Goal: Task Accomplishment & Management: Complete application form

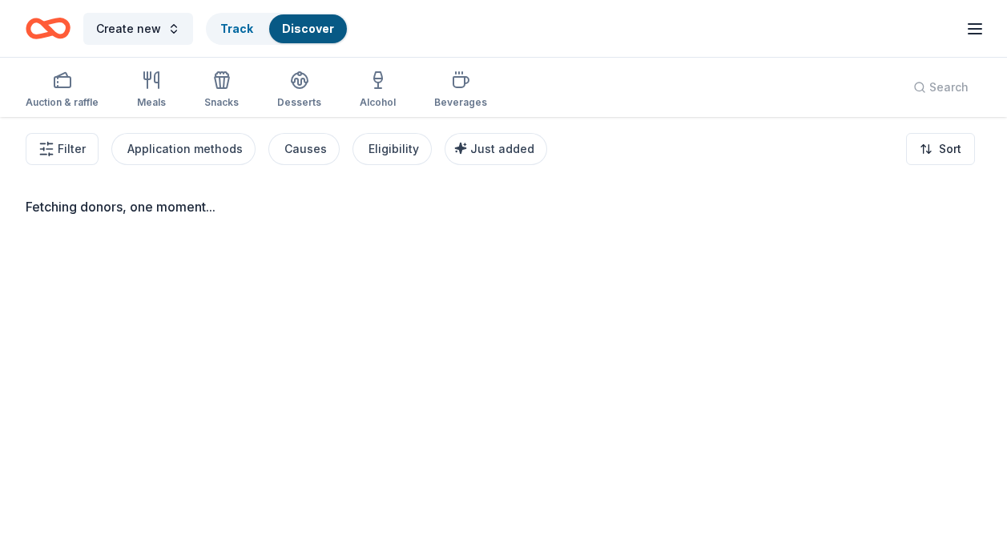
scroll to position [117, 0]
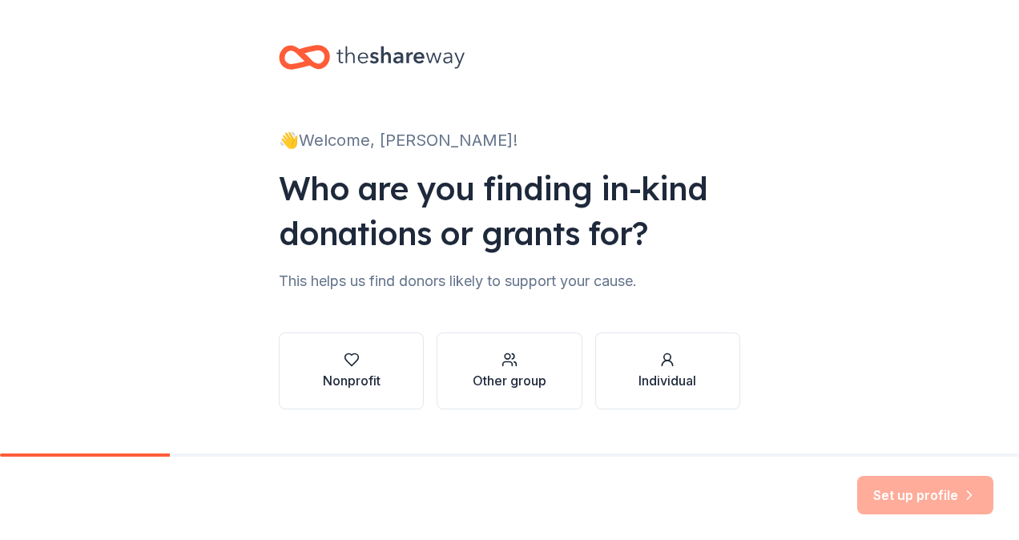
scroll to position [33, 0]
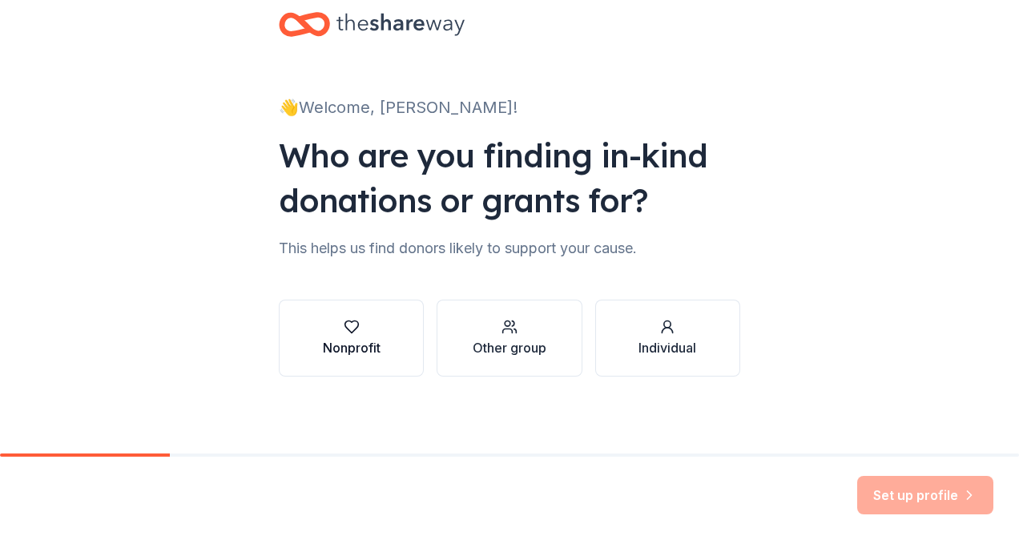
click at [371, 324] on div "button" at bounding box center [352, 327] width 58 height 16
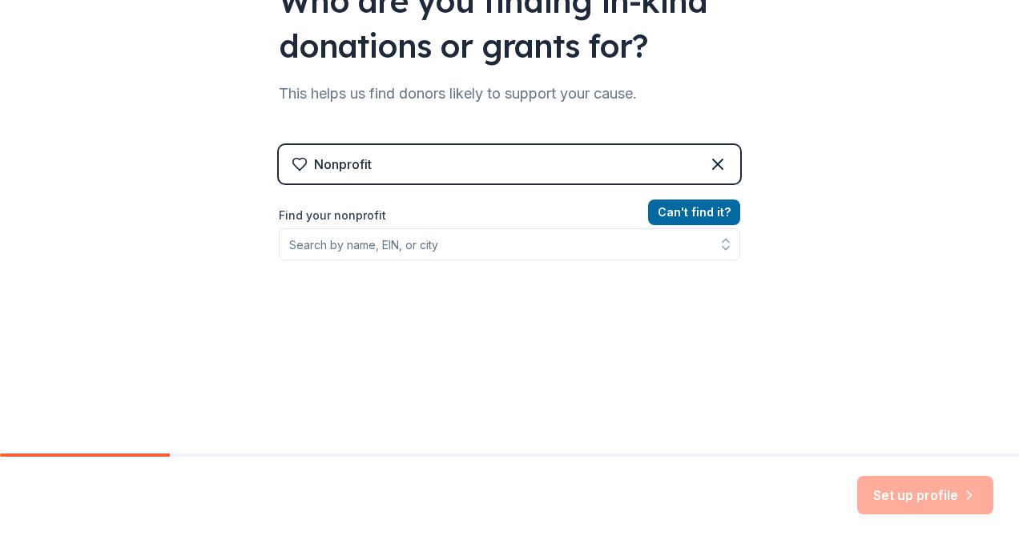
scroll to position [187, 0]
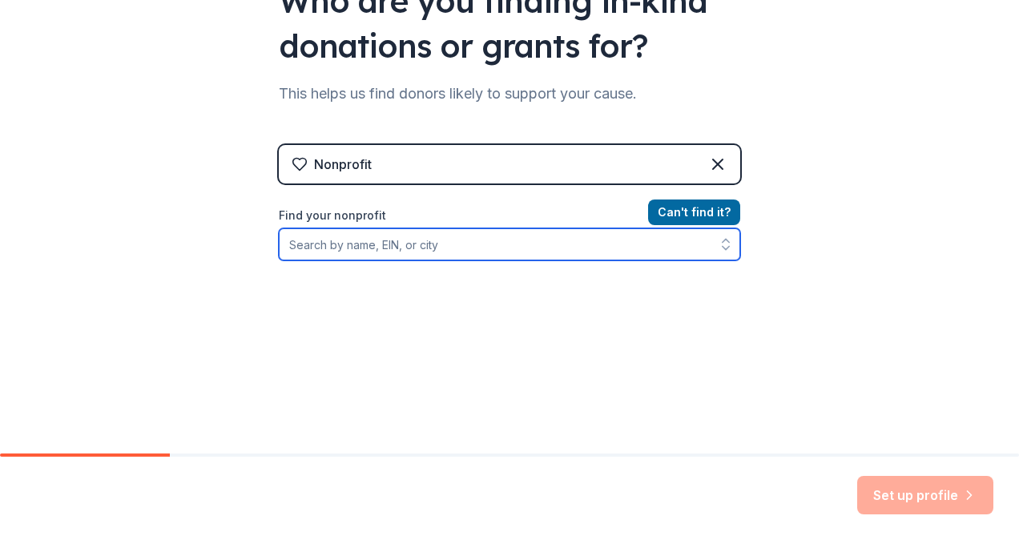
click at [554, 238] on input "Find your nonprofit" at bounding box center [509, 244] width 461 height 32
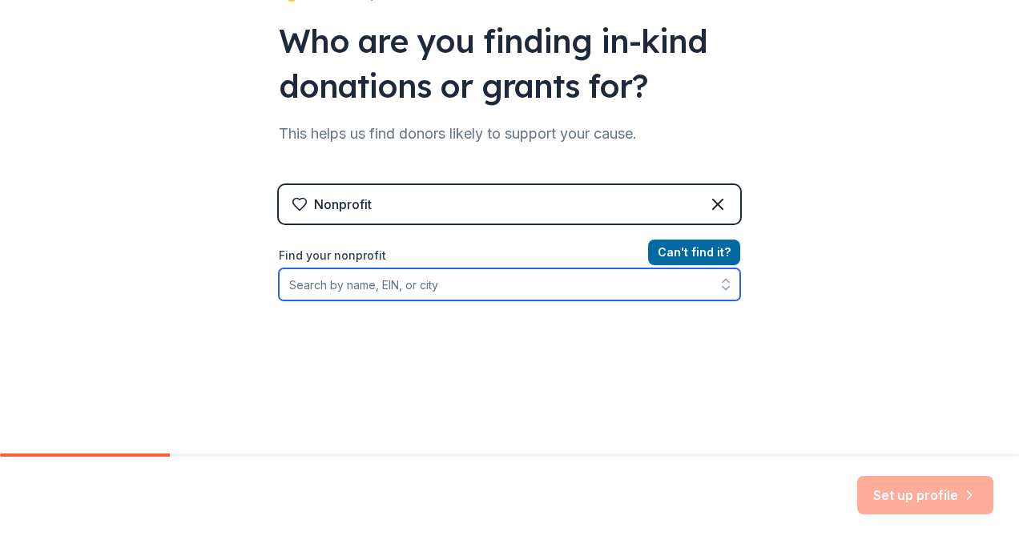
scroll to position [131, 0]
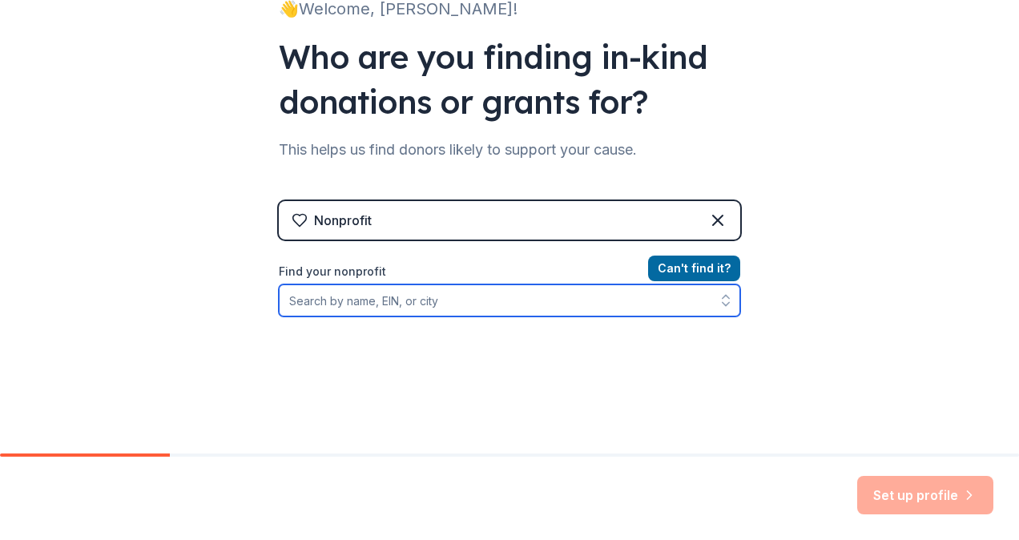
paste input "16-6031585"
type input "16-6031585"
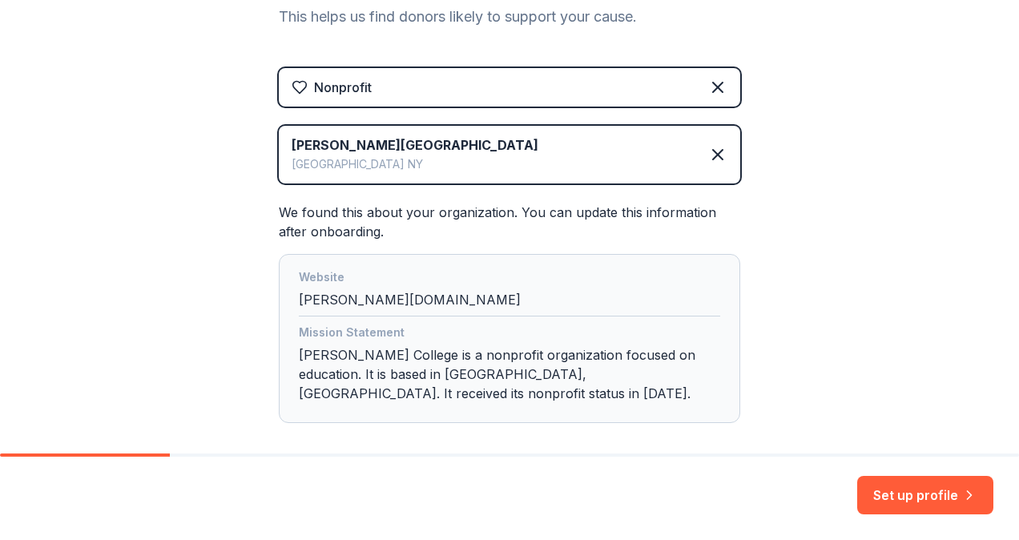
scroll to position [323, 0]
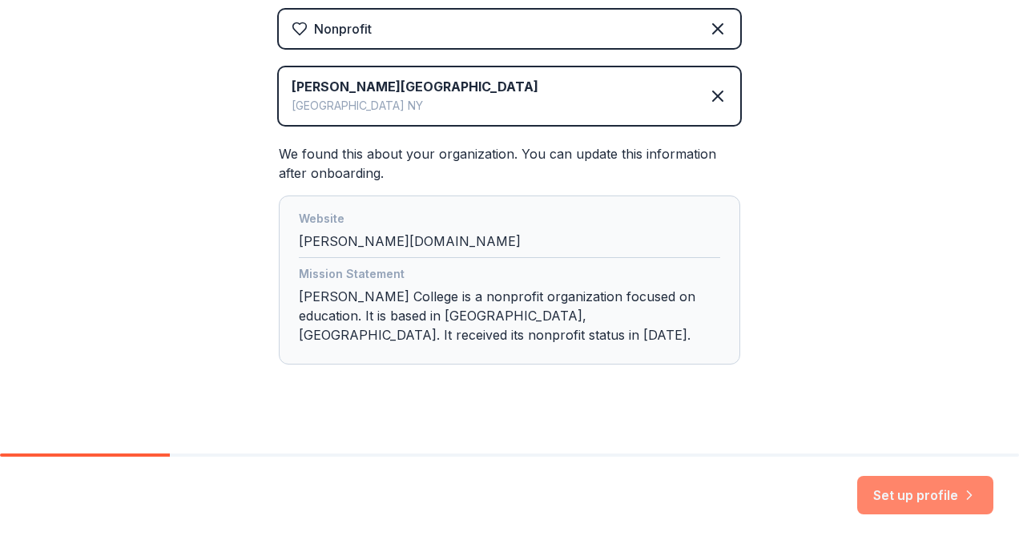
click at [892, 498] on button "Set up profile" at bounding box center [925, 495] width 136 height 38
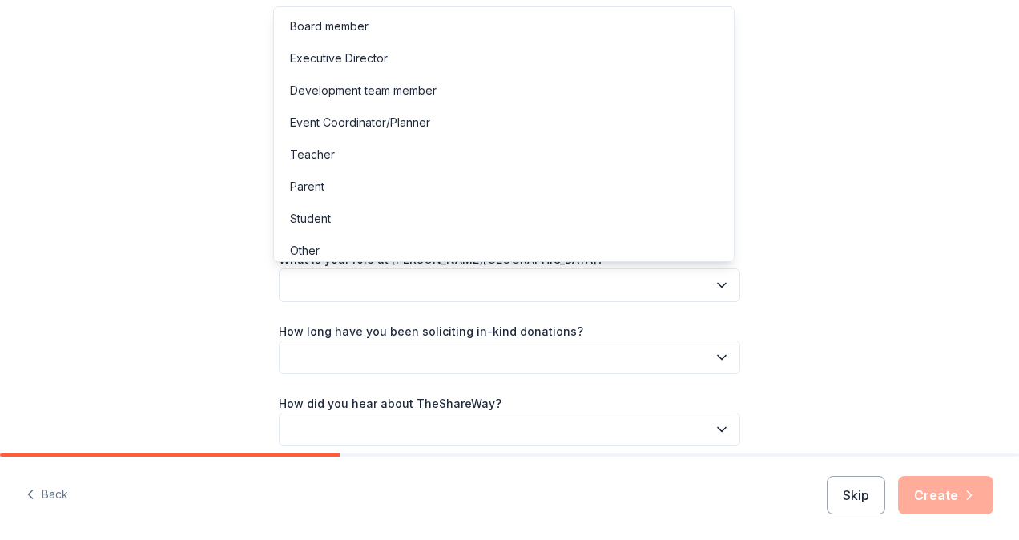
click at [716, 291] on icon "button" at bounding box center [722, 285] width 16 height 16
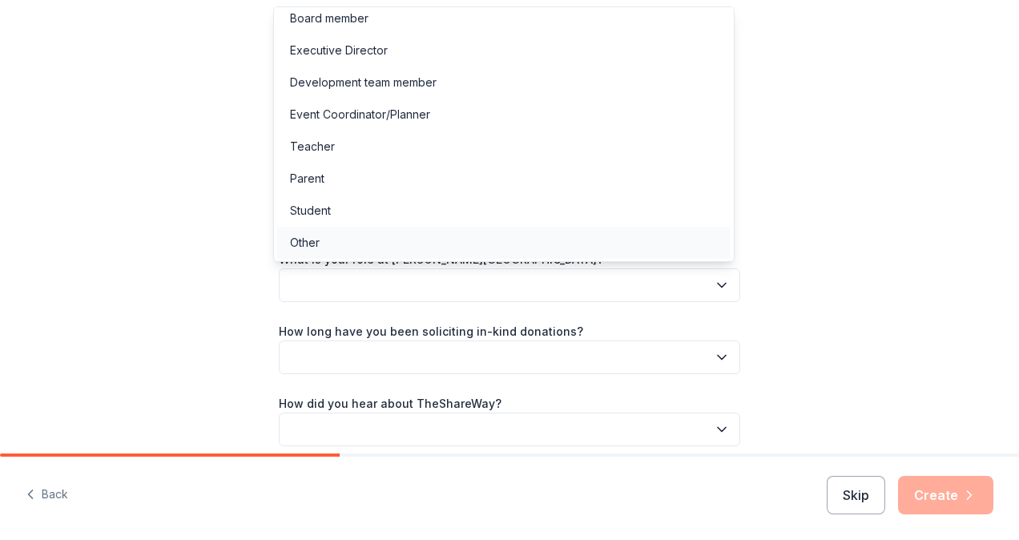
click at [305, 234] on div "Other" at bounding box center [305, 242] width 30 height 19
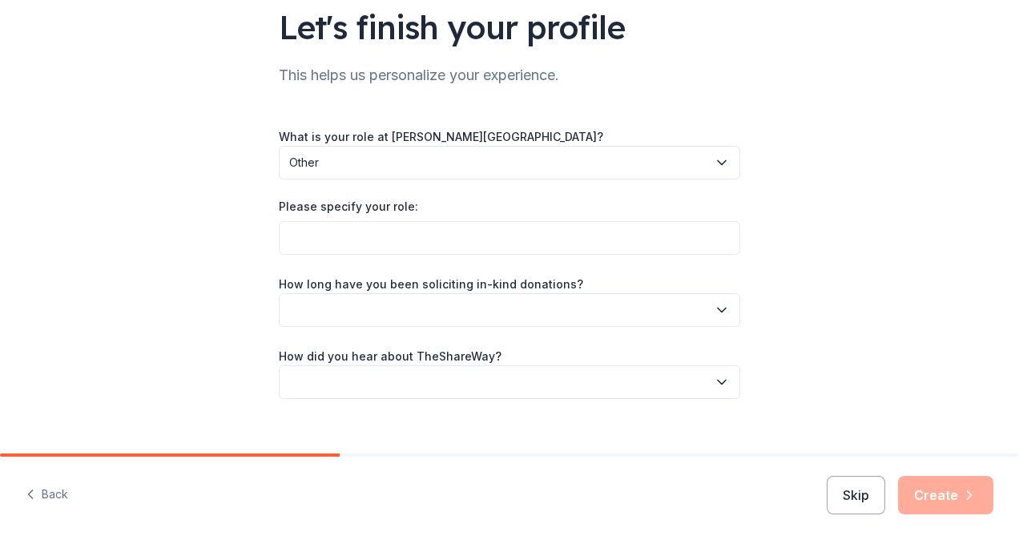
scroll to position [126, 0]
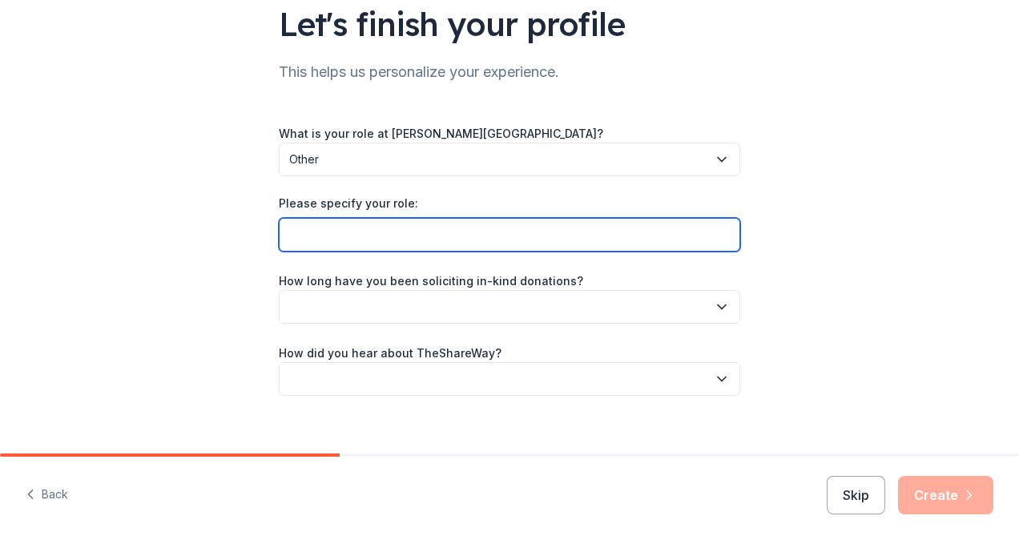
click at [352, 224] on input "Please specify your role:" at bounding box center [509, 235] width 461 height 34
type input "Assistant Women's Basketball Coach"
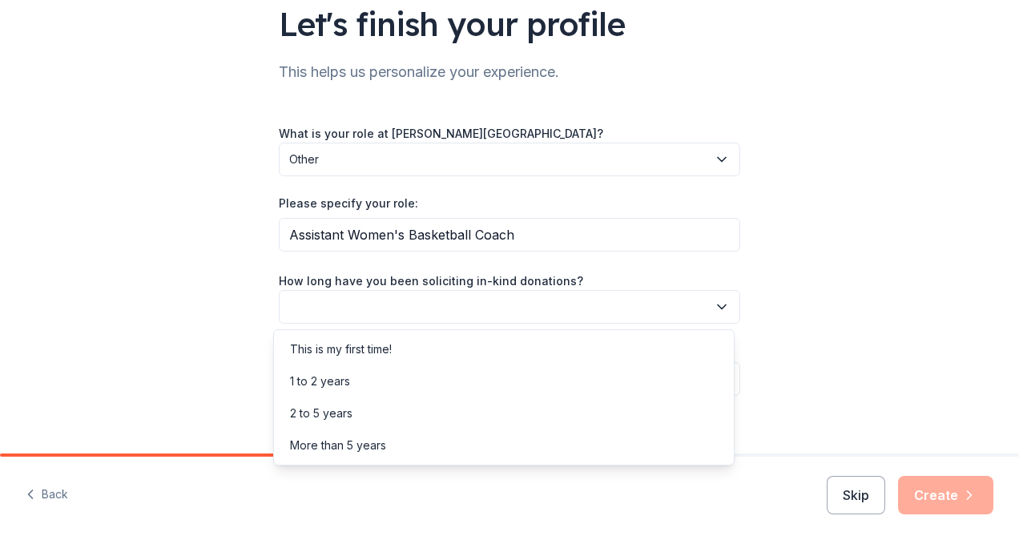
click at [423, 296] on button "button" at bounding box center [509, 307] width 461 height 34
click at [371, 349] on div "This is my first time!" at bounding box center [341, 349] width 102 height 19
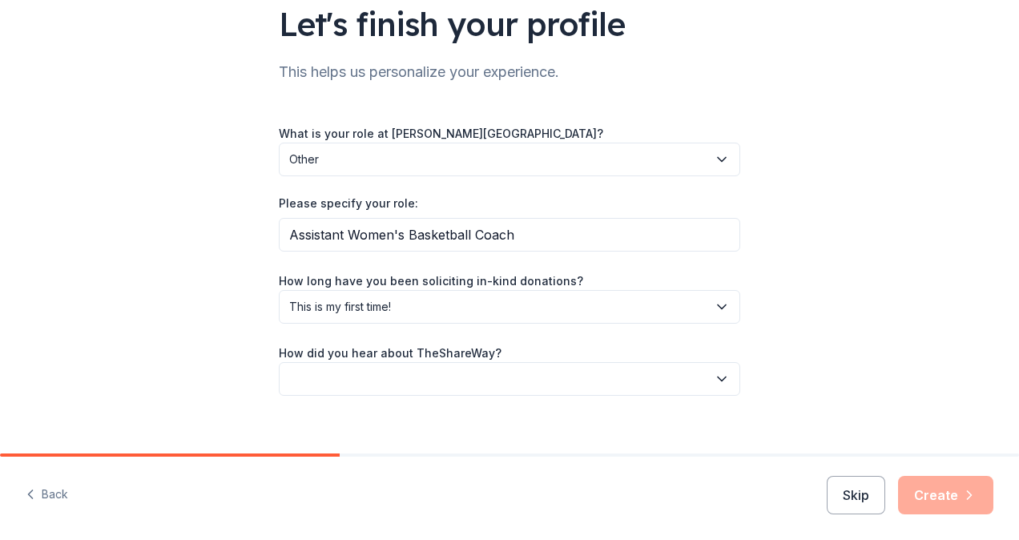
scroll to position [144, 0]
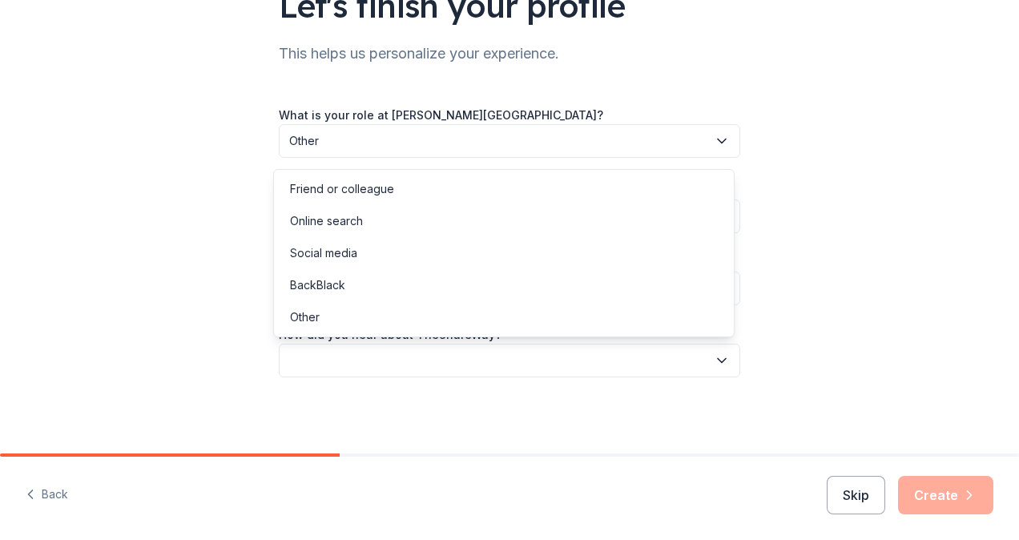
click at [344, 367] on button "button" at bounding box center [509, 361] width 461 height 34
click at [370, 218] on div "Online search" at bounding box center [503, 221] width 453 height 32
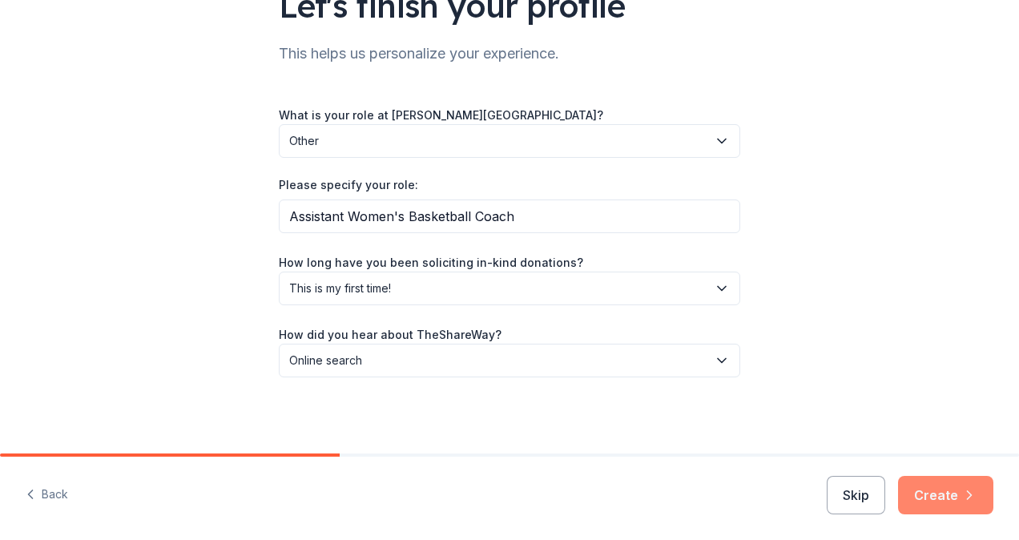
click at [959, 495] on button "Create" at bounding box center [945, 495] width 95 height 38
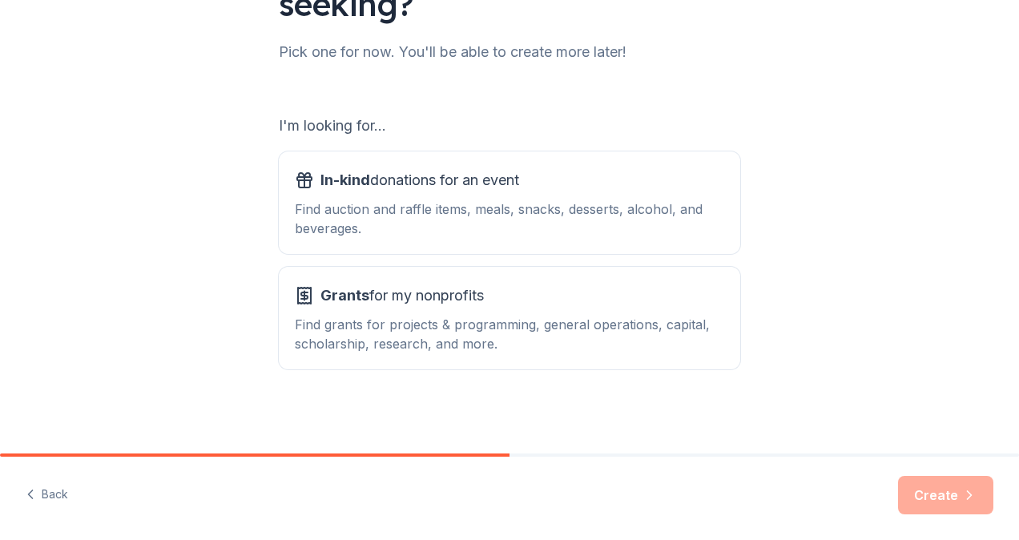
scroll to position [193, 0]
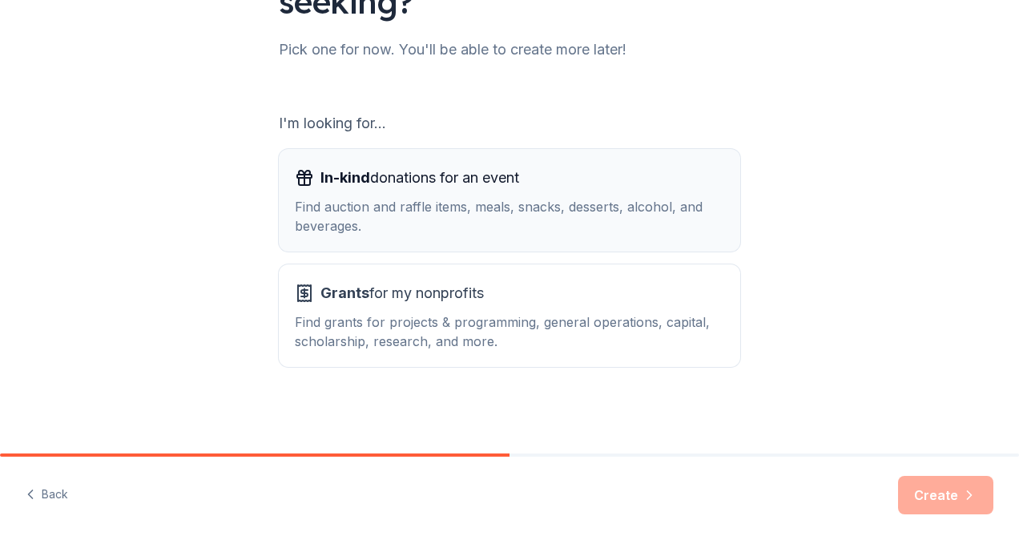
click at [543, 203] on div "Find auction and raffle items, meals, snacks, desserts, alcohol, and beverages." at bounding box center [509, 216] width 429 height 38
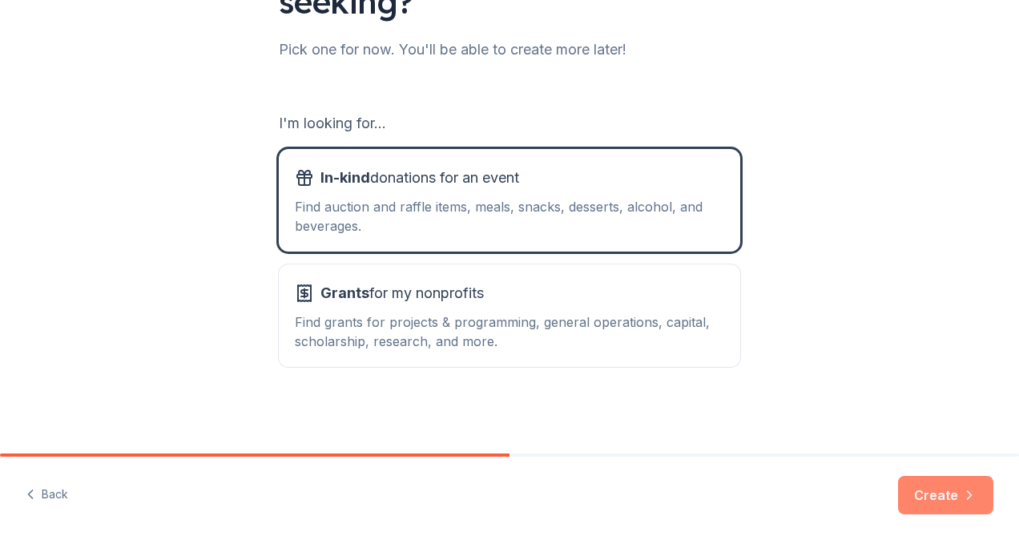
click at [911, 484] on button "Create" at bounding box center [945, 495] width 95 height 38
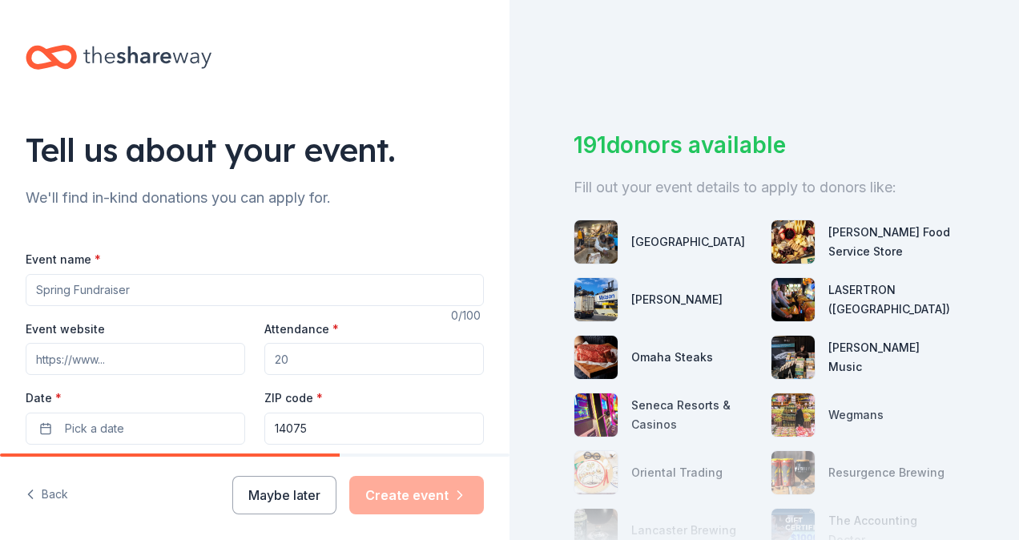
click at [274, 289] on input "Event name *" at bounding box center [255, 290] width 458 height 32
type input "Meat Raffle"
click at [348, 175] on div "Tell us about your event. We'll find in-kind donations you can apply for. Event…" at bounding box center [254, 533] width 509 height 1066
click at [295, 345] on input "Attendance *" at bounding box center [373, 359] width 219 height 32
type input "3"
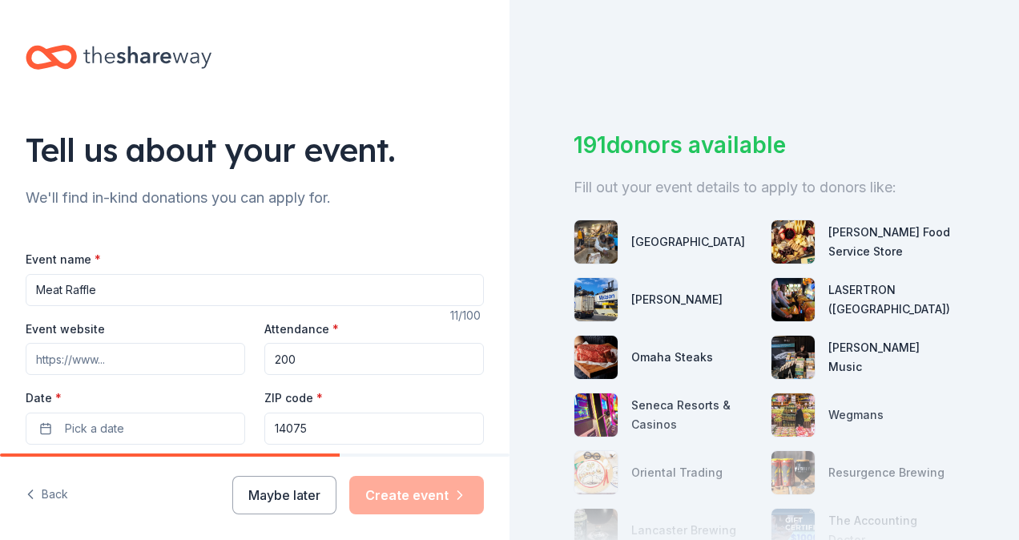
type input "200"
click at [259, 266] on div "Event name * Meat Raffle" at bounding box center [255, 277] width 458 height 57
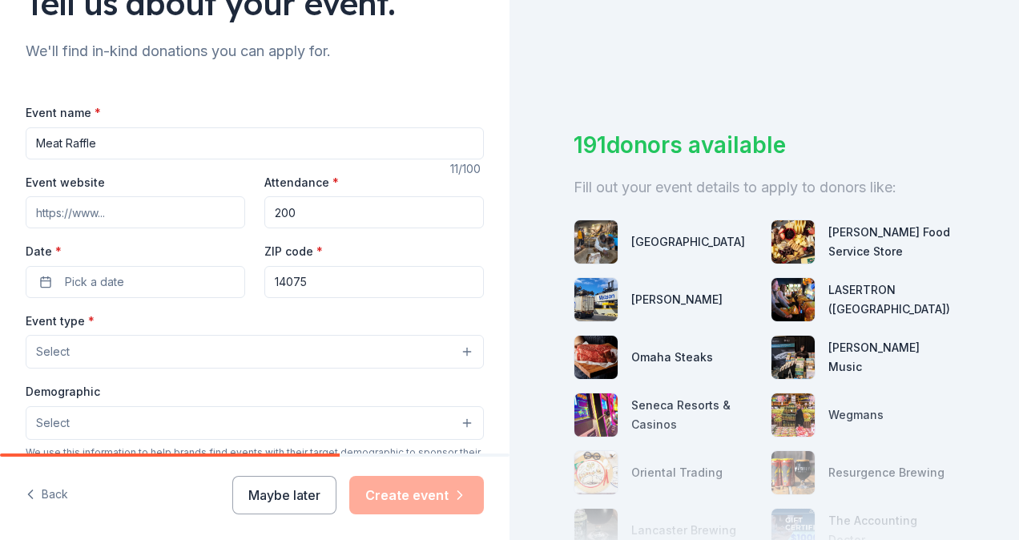
scroll to position [149, 0]
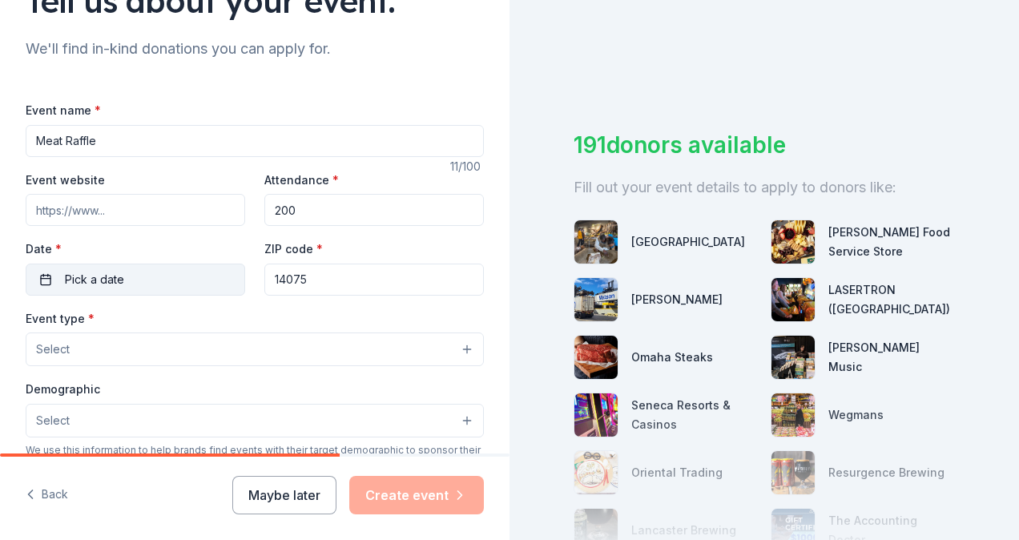
click at [135, 269] on button "Pick a date" at bounding box center [135, 279] width 219 height 32
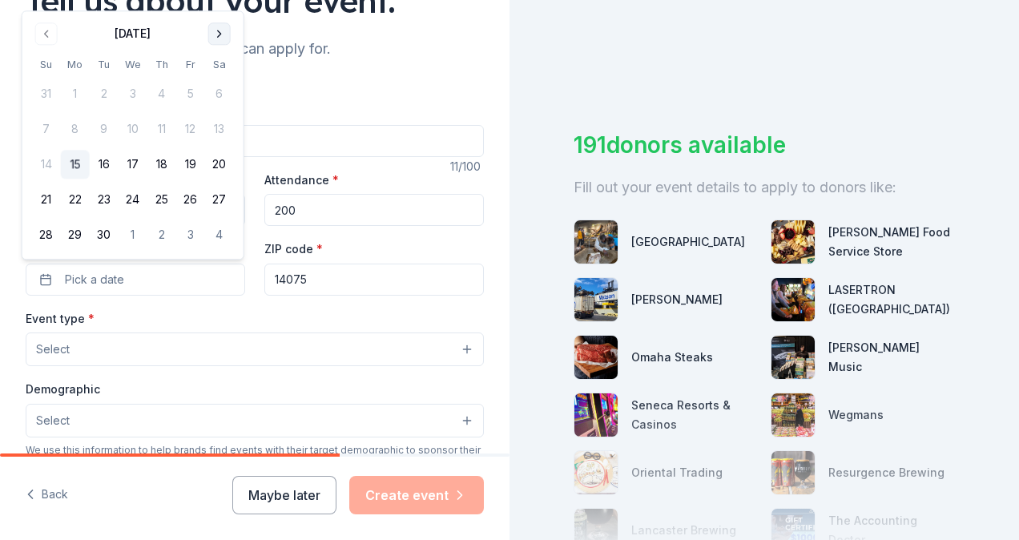
click at [223, 36] on button "Go to next month" at bounding box center [219, 33] width 22 height 22
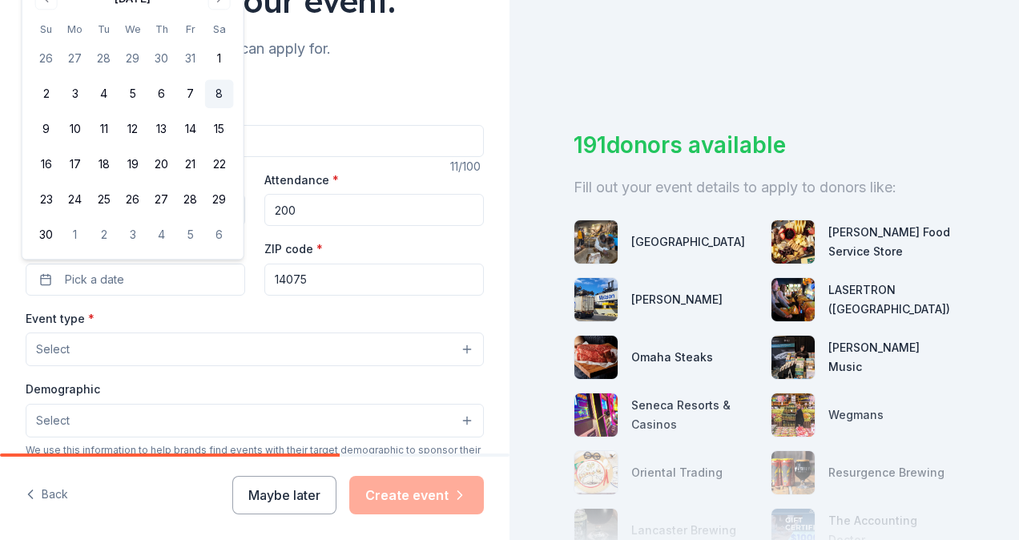
click at [220, 89] on button "8" at bounding box center [219, 94] width 29 height 29
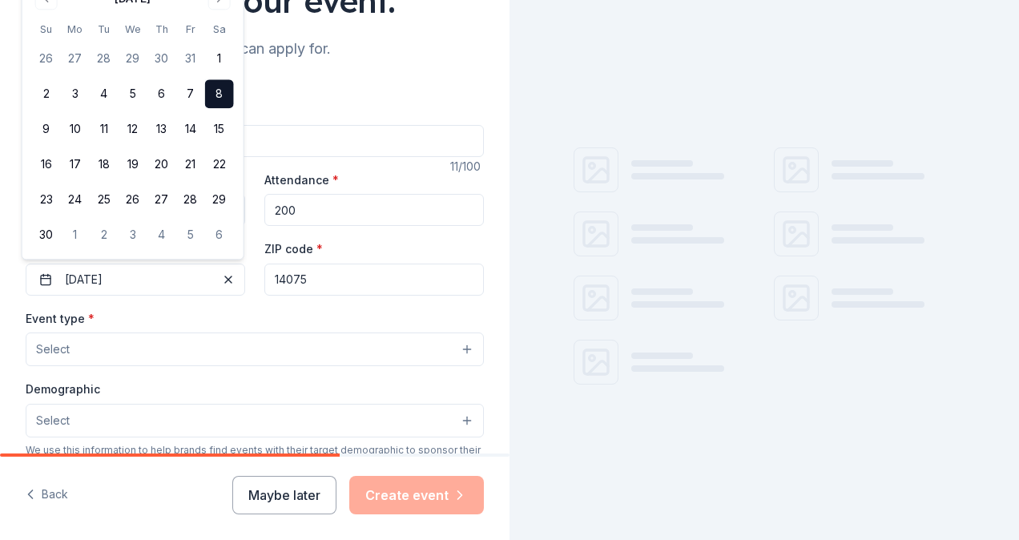
click at [397, 111] on div "Event name * Meat Raffle" at bounding box center [255, 128] width 458 height 57
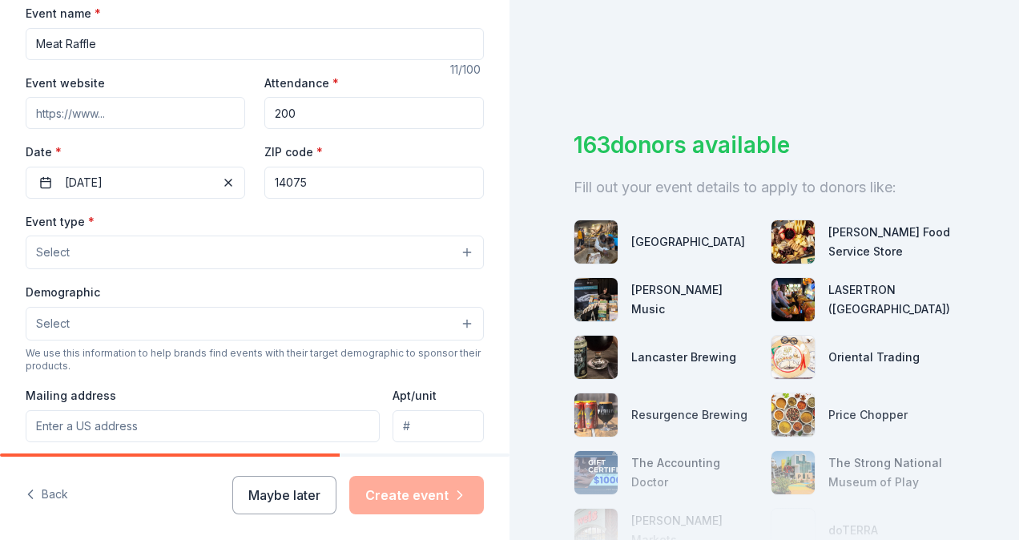
scroll to position [256, 0]
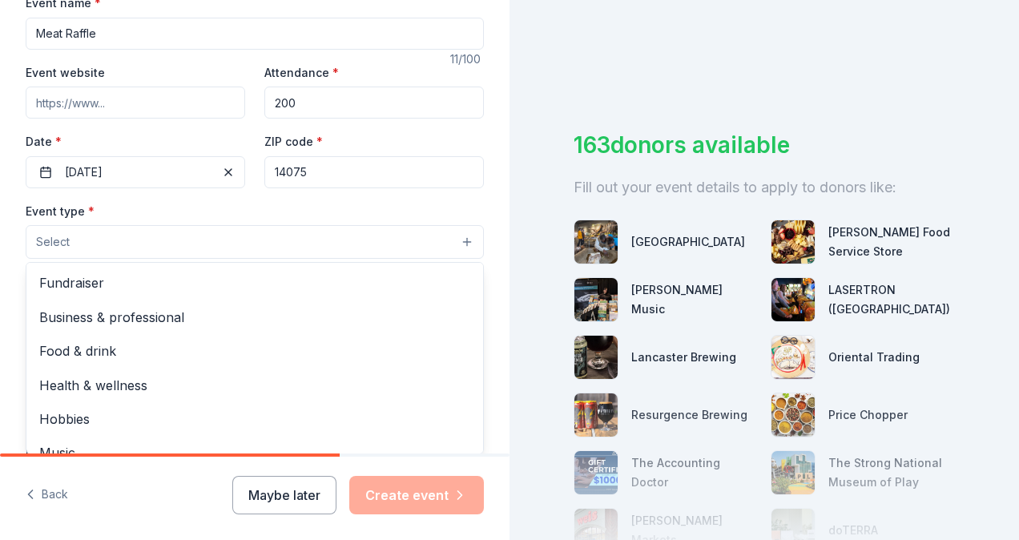
click at [144, 226] on button "Select" at bounding box center [255, 242] width 458 height 34
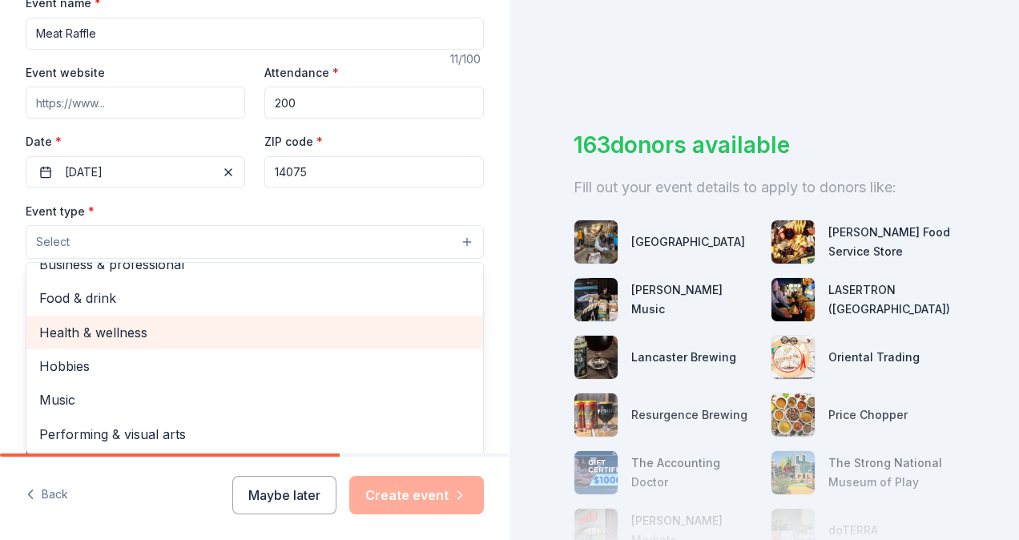
scroll to position [0, 0]
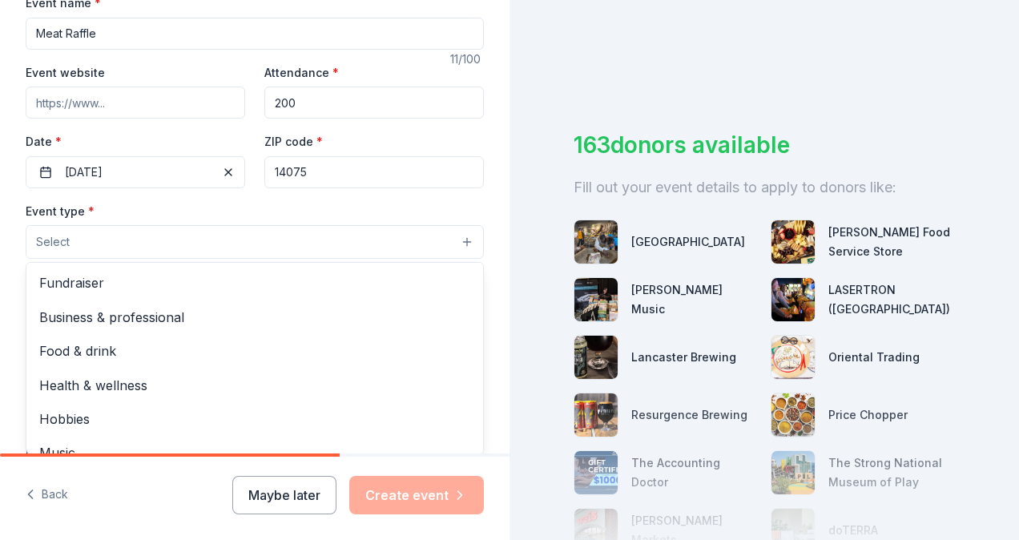
click at [101, 263] on div "Fundraiser Business & professional Food & drink Health & wellness Hobbies Music…" at bounding box center [255, 358] width 458 height 192
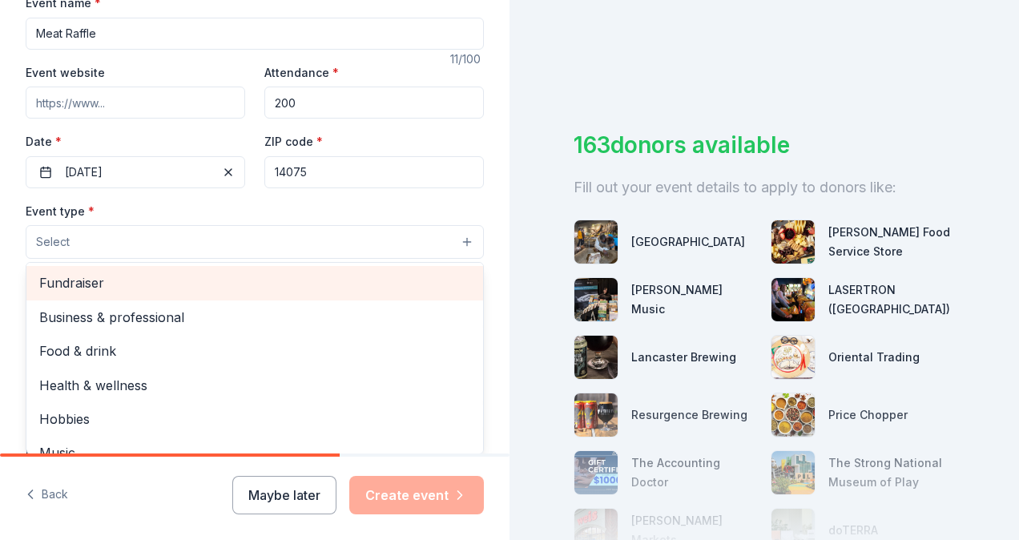
click at [90, 275] on span "Fundraiser" at bounding box center [254, 282] width 431 height 21
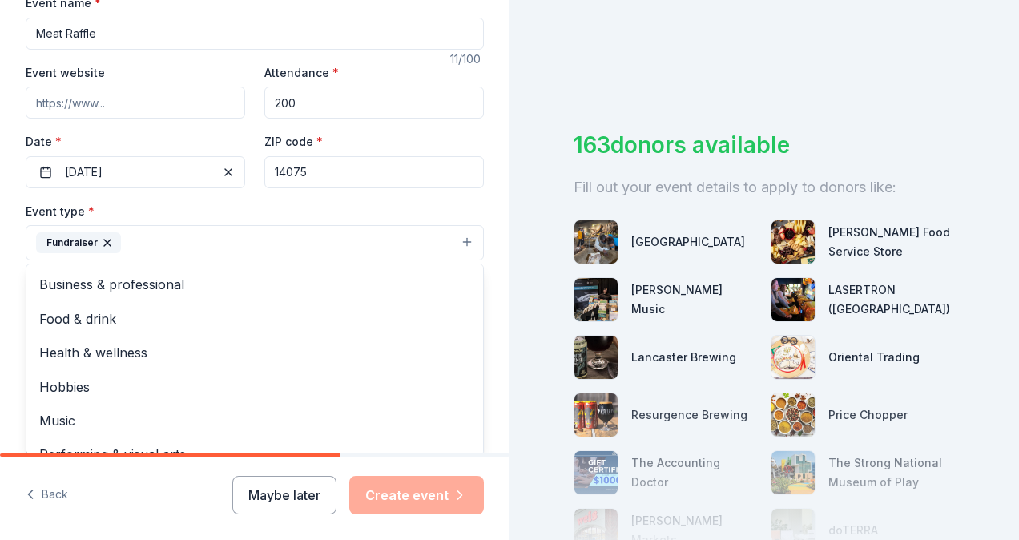
click at [167, 215] on div "Event type * Fundraiser Business & professional Food & drink Health & wellness …" at bounding box center [255, 231] width 458 height 60
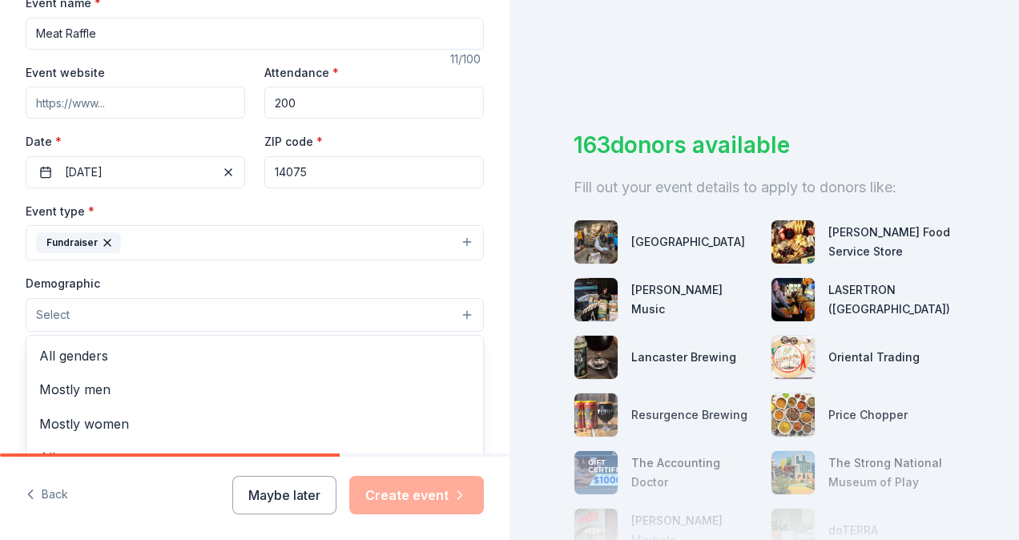
click at [119, 320] on button "Select" at bounding box center [255, 315] width 458 height 34
click at [176, 269] on div "Event type * Fundraiser Demographic Select All genders Mostly men Mostly women …" at bounding box center [255, 370] width 458 height 339
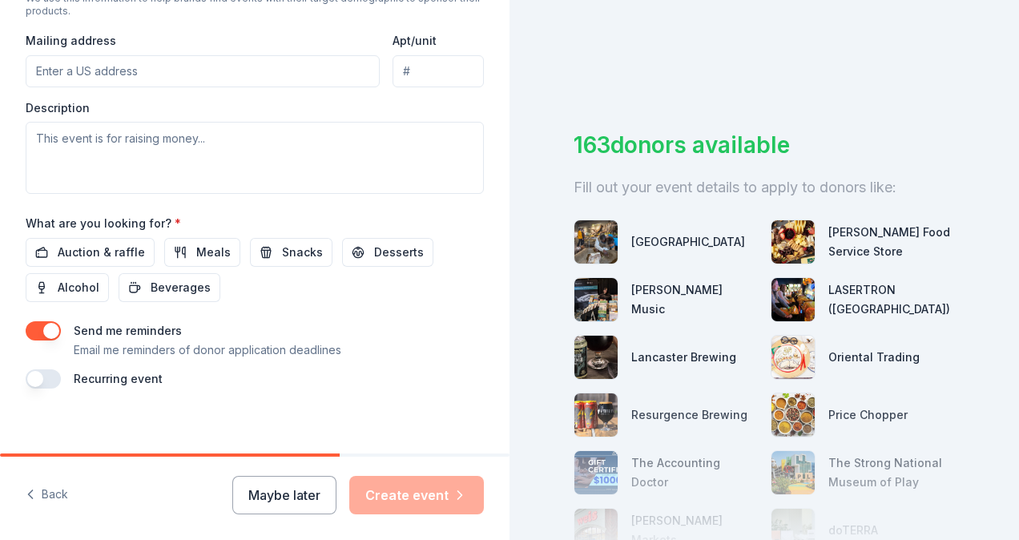
scroll to position [603, 0]
click at [103, 245] on span "Auction & raffle" at bounding box center [101, 251] width 87 height 19
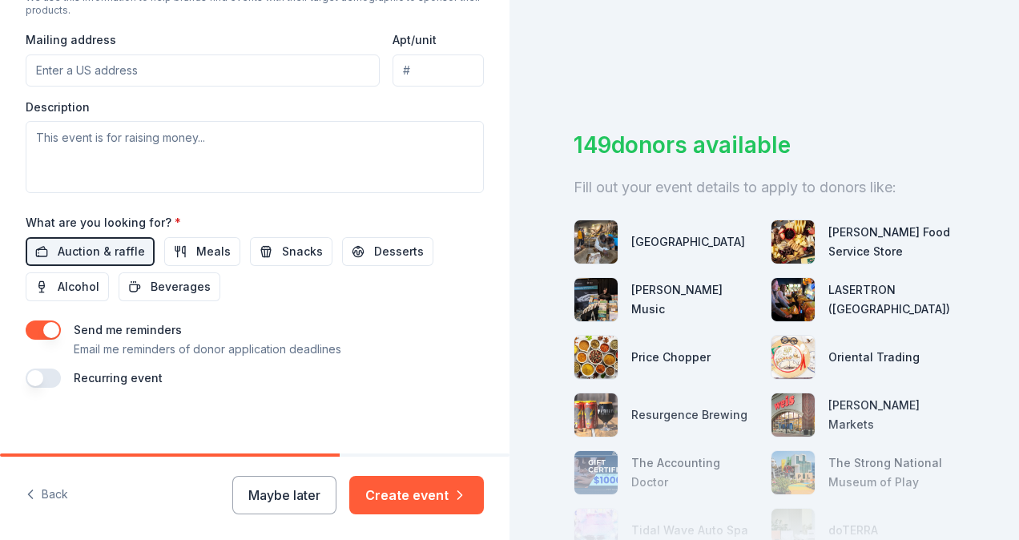
scroll to position [610, 0]
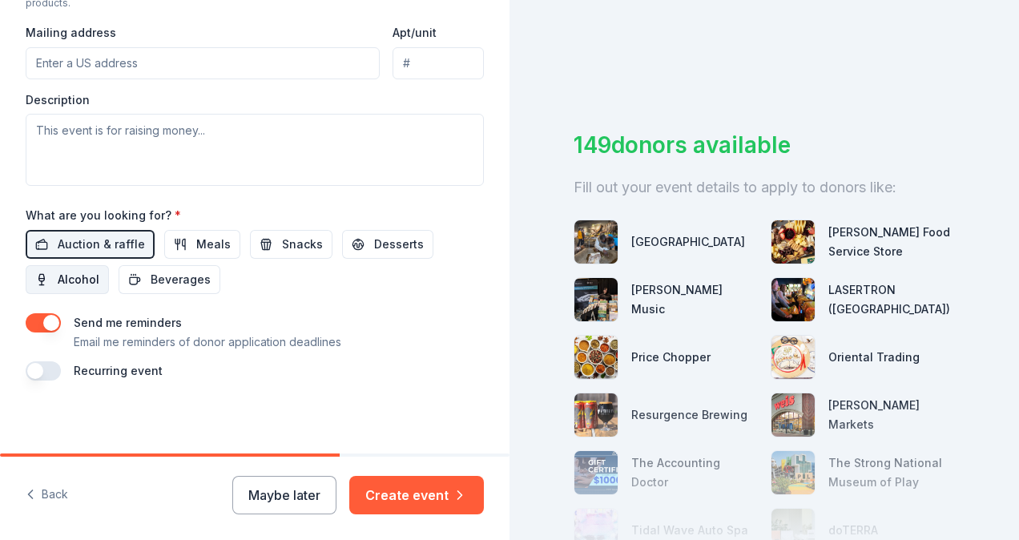
click at [82, 282] on span "Alcohol" at bounding box center [79, 279] width 42 height 19
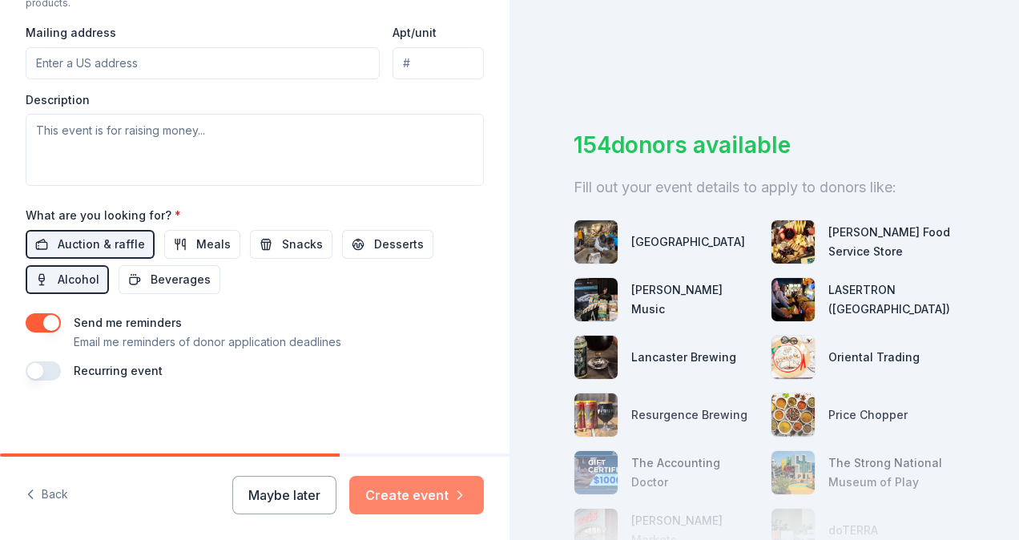
click at [426, 492] on button "Create event" at bounding box center [416, 495] width 135 height 38
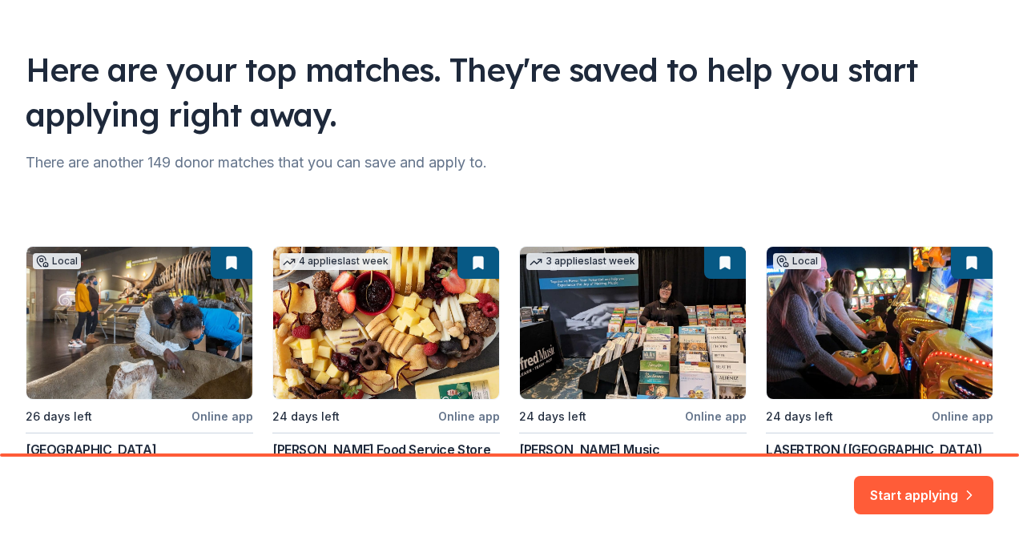
scroll to position [59, 0]
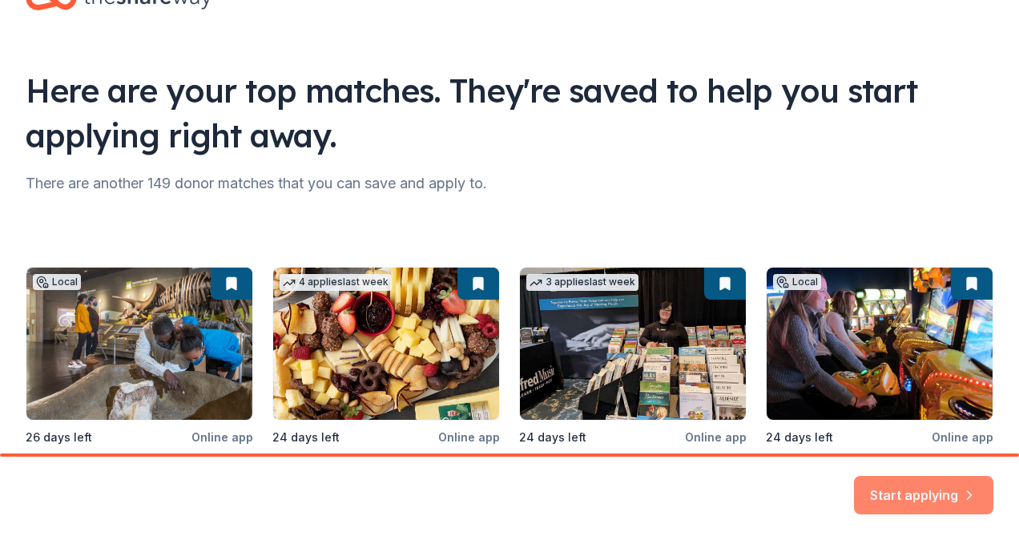
click at [899, 493] on button "Start applying" at bounding box center [923, 486] width 139 height 38
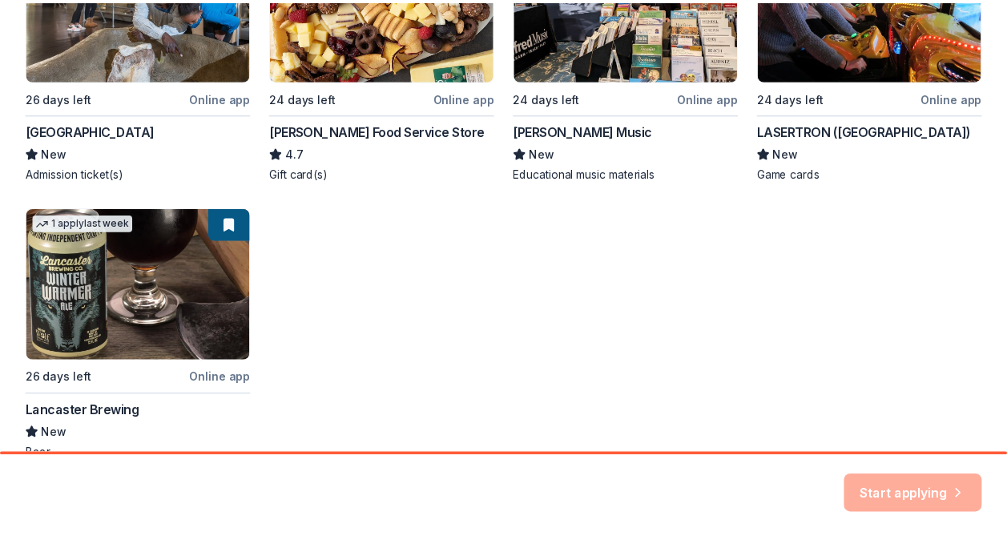
scroll to position [400, 0]
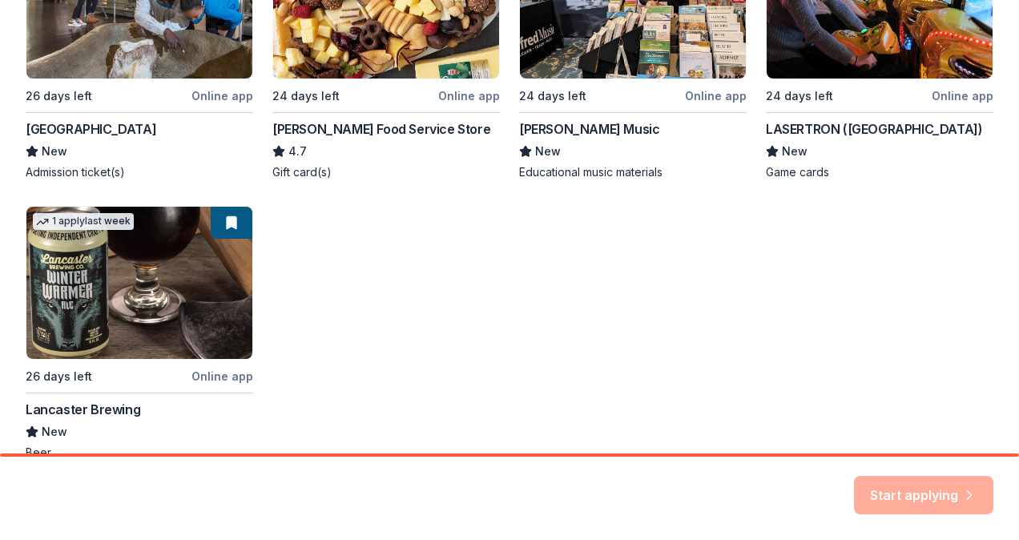
click at [939, 483] on div "Start applying" at bounding box center [923, 495] width 139 height 38
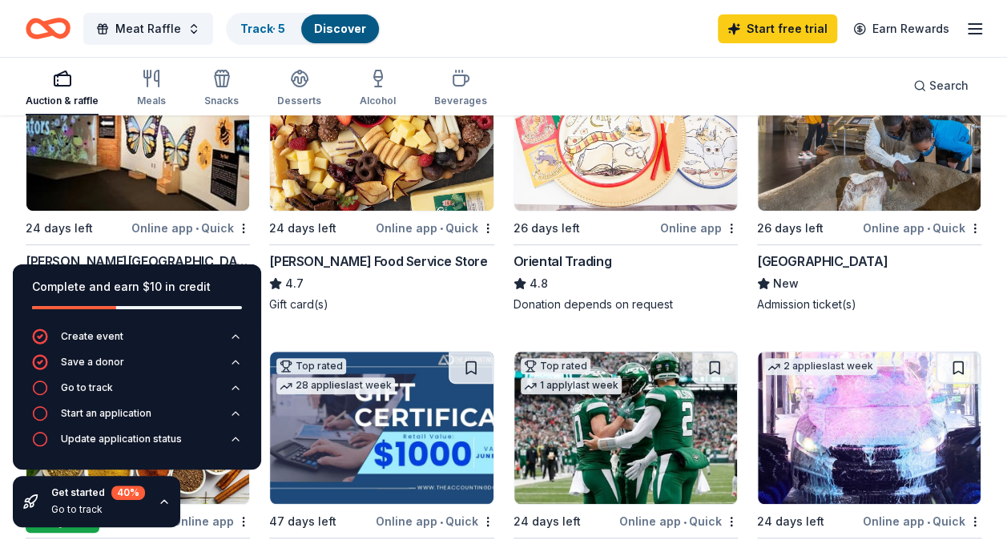
scroll to position [237, 0]
click at [163, 493] on div "Get started 40 % Go to track" at bounding box center [96, 501] width 167 height 51
click at [161, 503] on icon "button" at bounding box center [164, 501] width 13 height 13
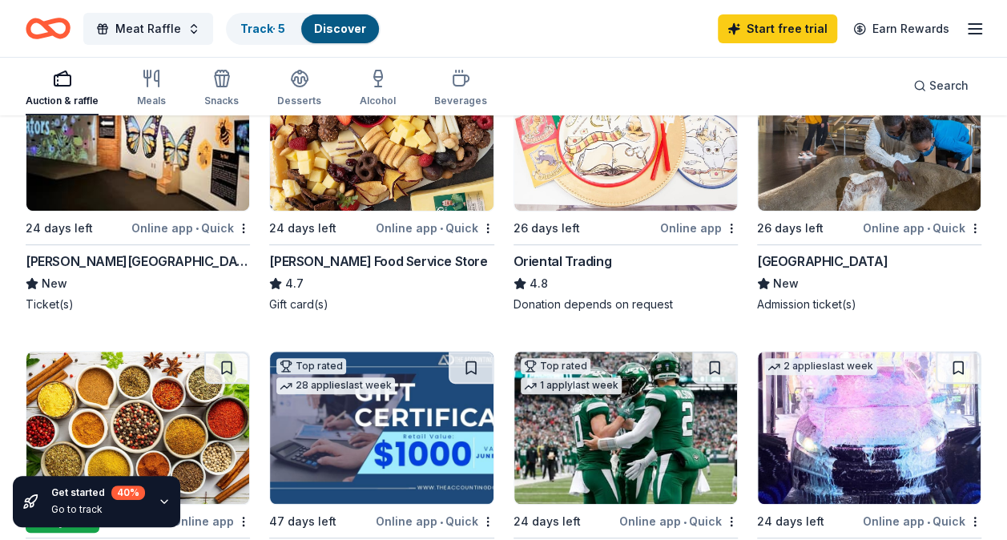
click at [161, 503] on icon "button" at bounding box center [164, 501] width 6 height 3
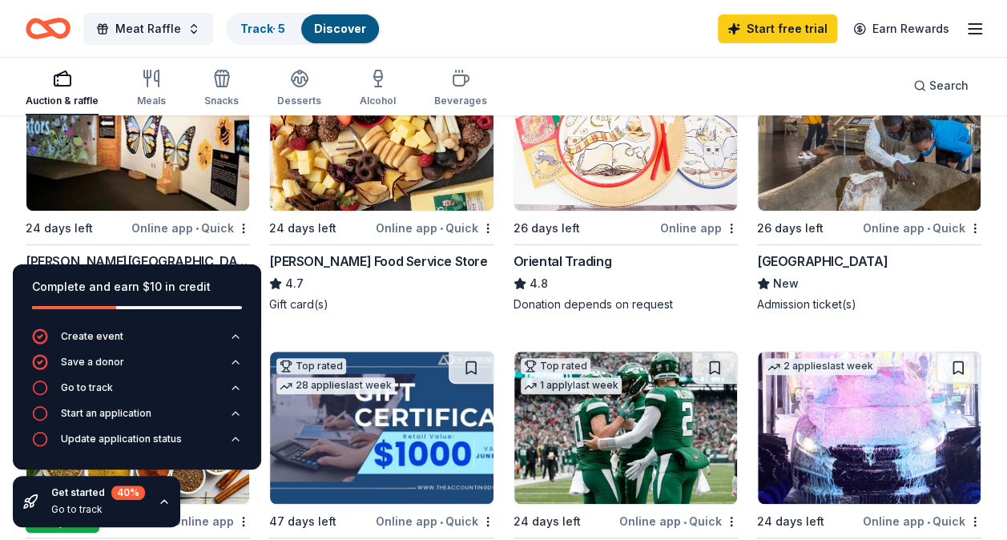
click at [161, 503] on icon "button" at bounding box center [164, 501] width 13 height 13
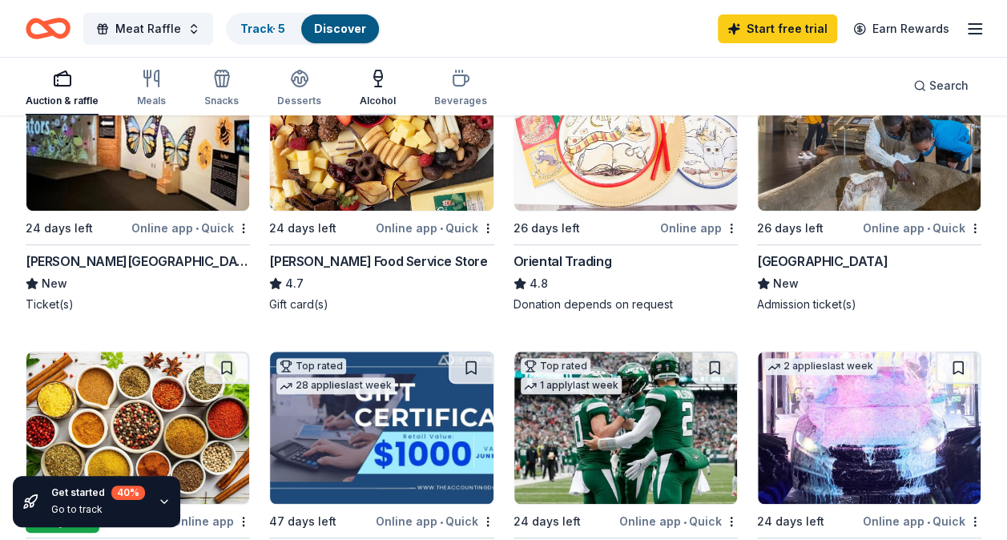
click at [368, 80] on icon "button" at bounding box center [377, 78] width 19 height 19
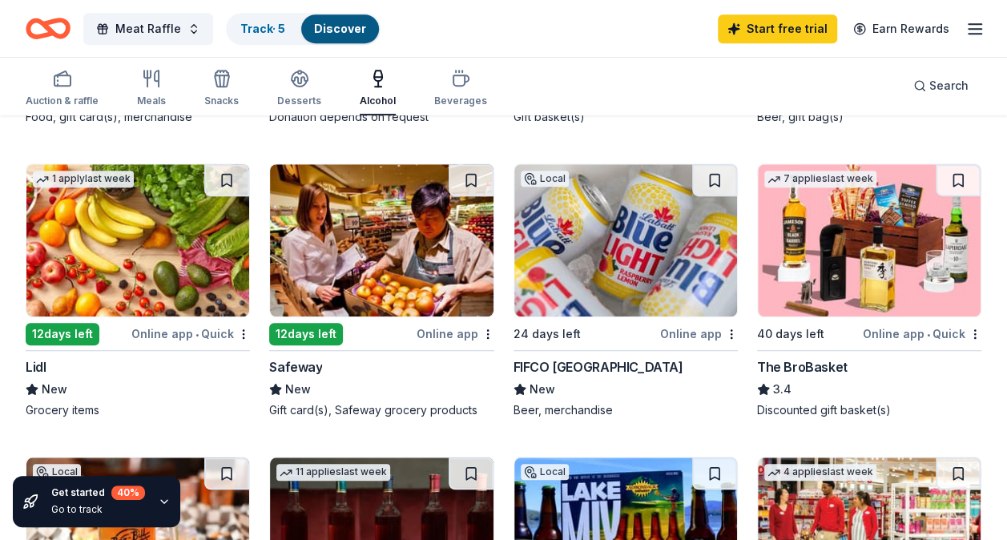
scroll to position [424, 0]
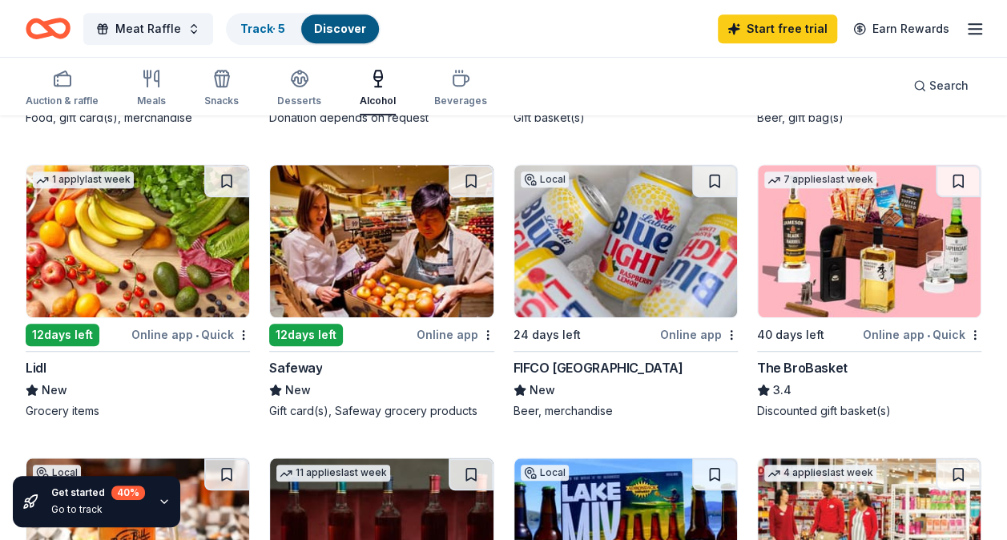
click at [876, 192] on img at bounding box center [869, 241] width 223 height 152
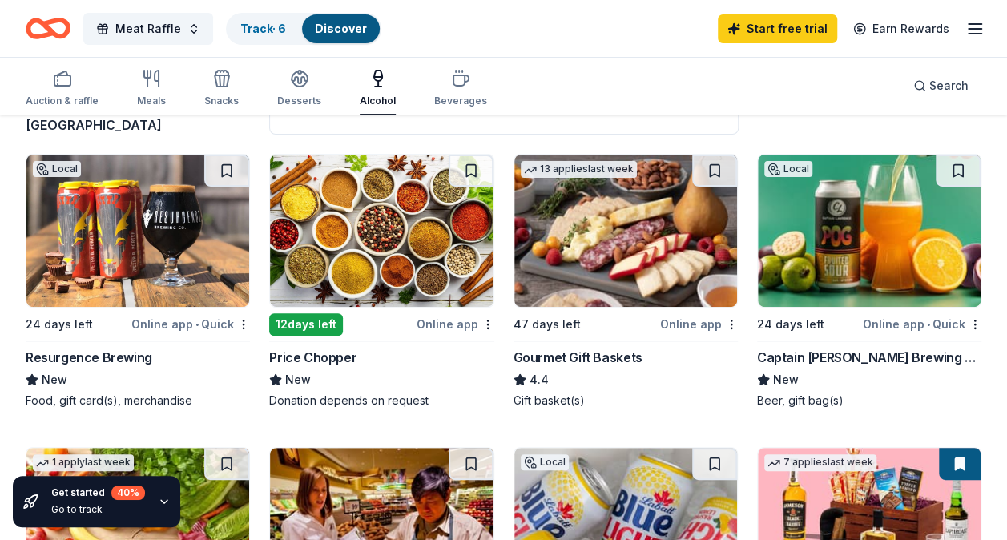
scroll to position [143, 0]
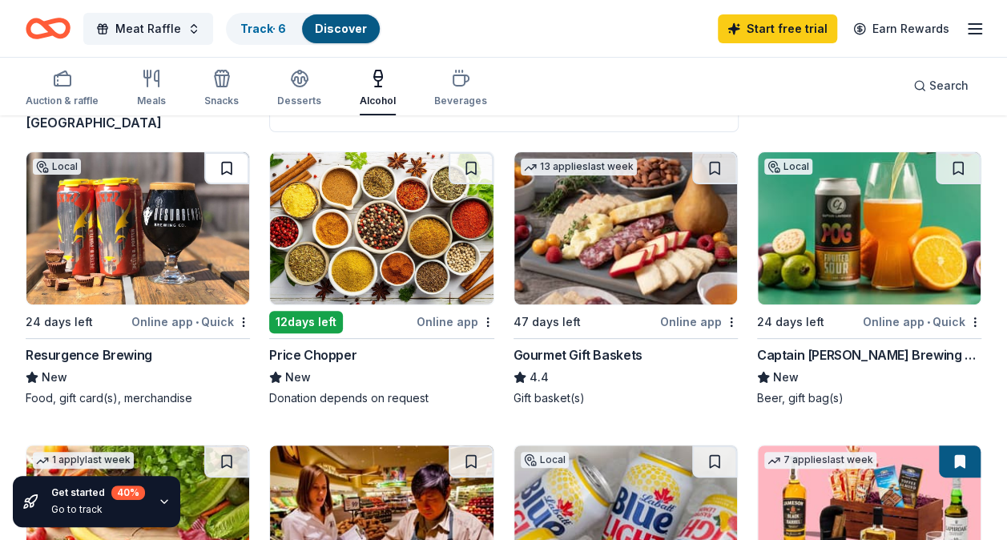
click at [235, 154] on button at bounding box center [226, 168] width 45 height 32
click at [472, 172] on button at bounding box center [470, 168] width 45 height 32
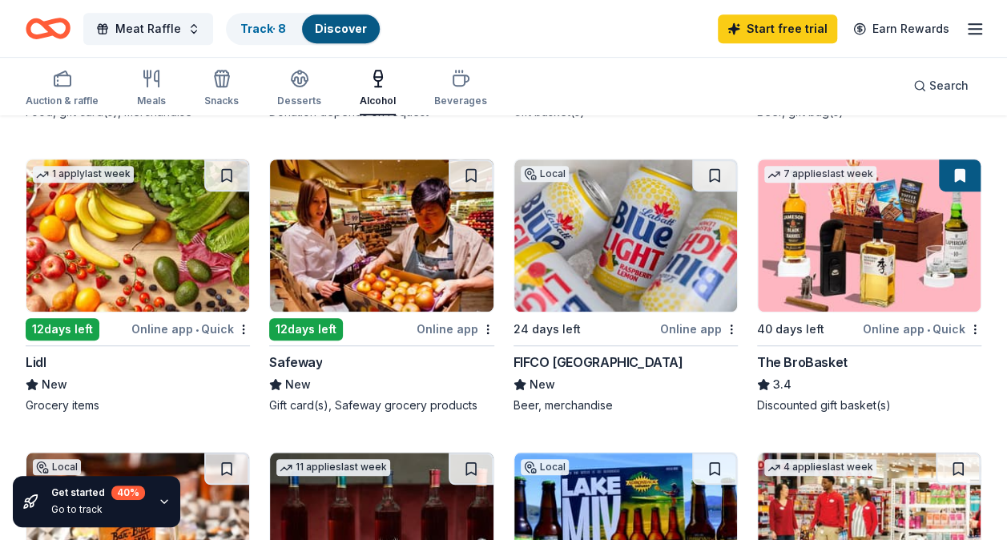
scroll to position [430, 0]
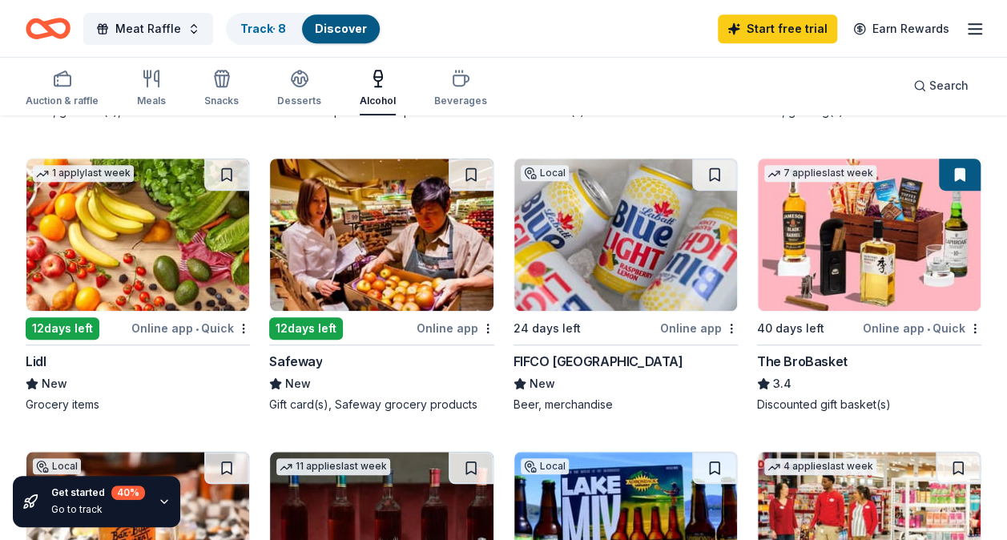
click at [601, 237] on img at bounding box center [625, 235] width 223 height 152
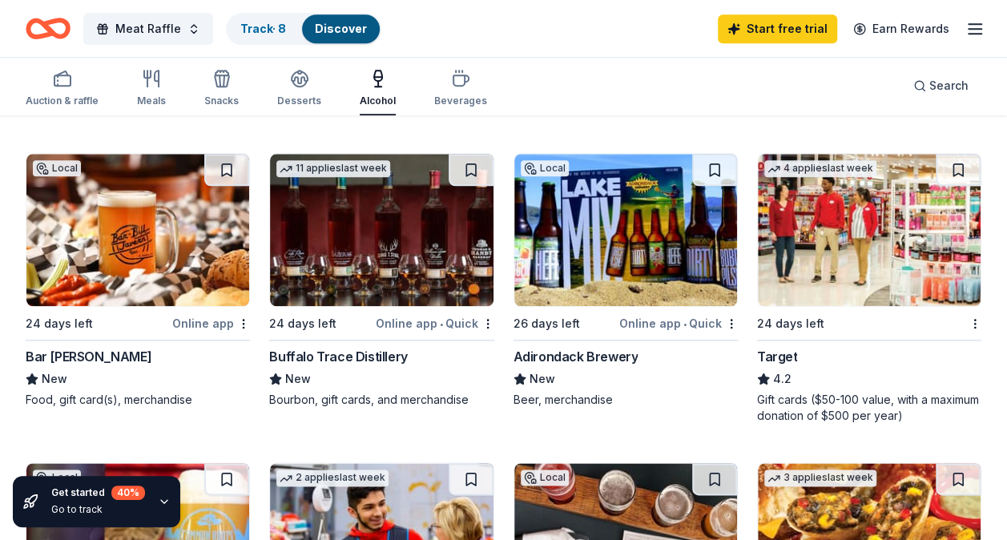
scroll to position [730, 0]
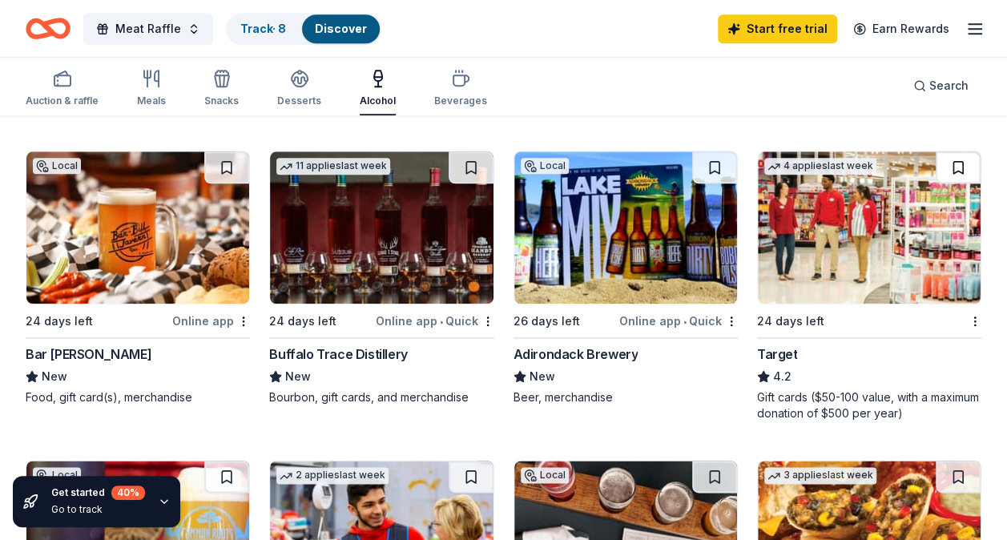
click at [961, 163] on button at bounding box center [957, 167] width 45 height 32
click at [475, 161] on button at bounding box center [470, 167] width 45 height 32
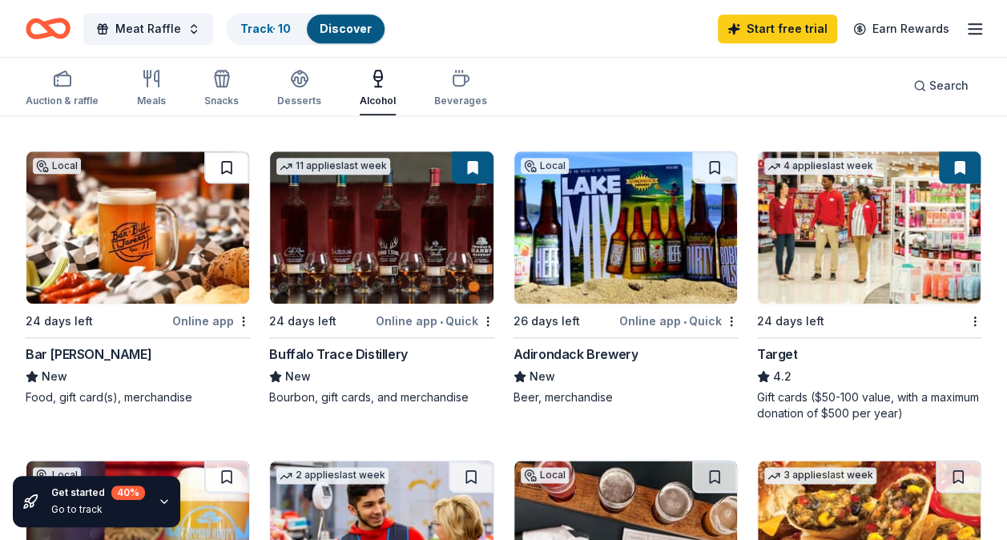
click at [220, 159] on button at bounding box center [226, 167] width 45 height 32
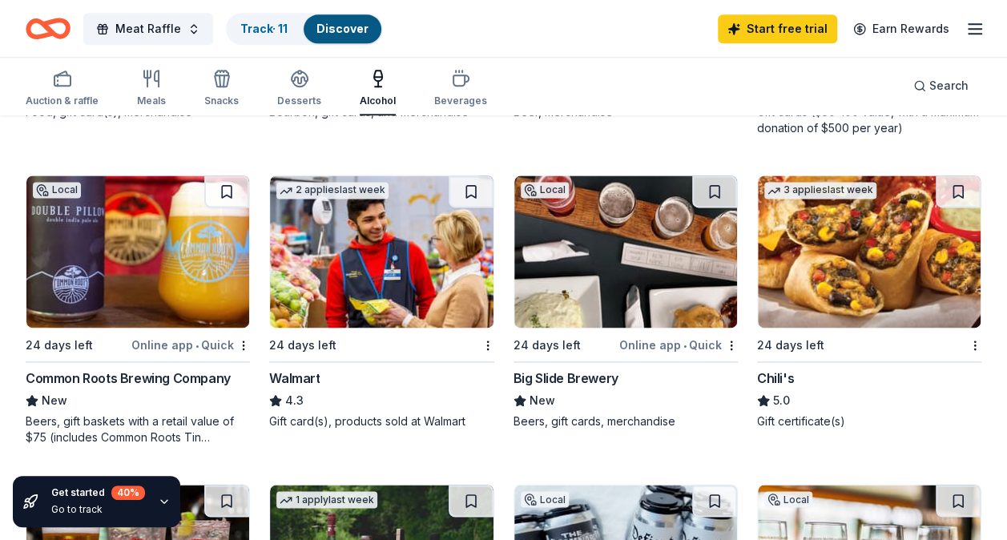
scroll to position [1044, 0]
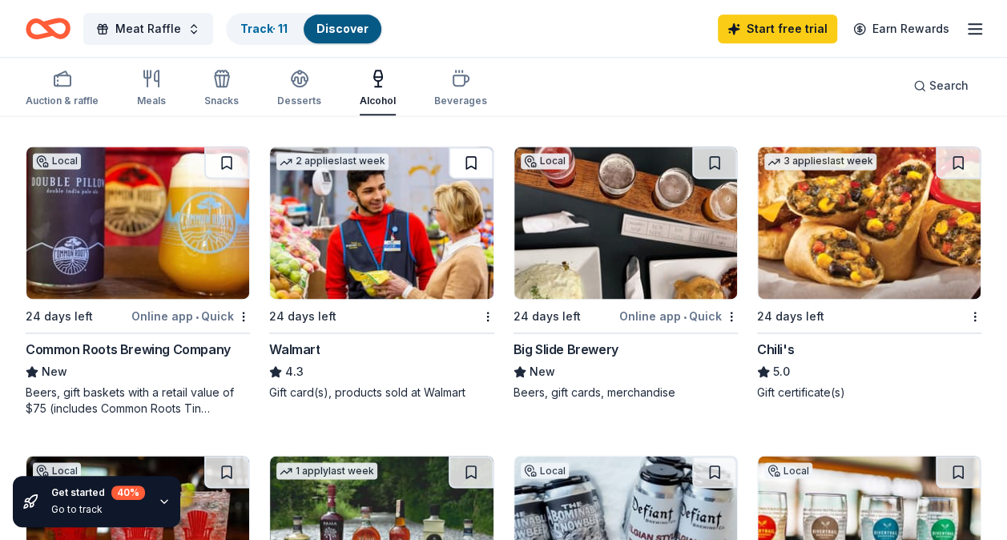
click at [471, 156] on button at bounding box center [470, 163] width 45 height 32
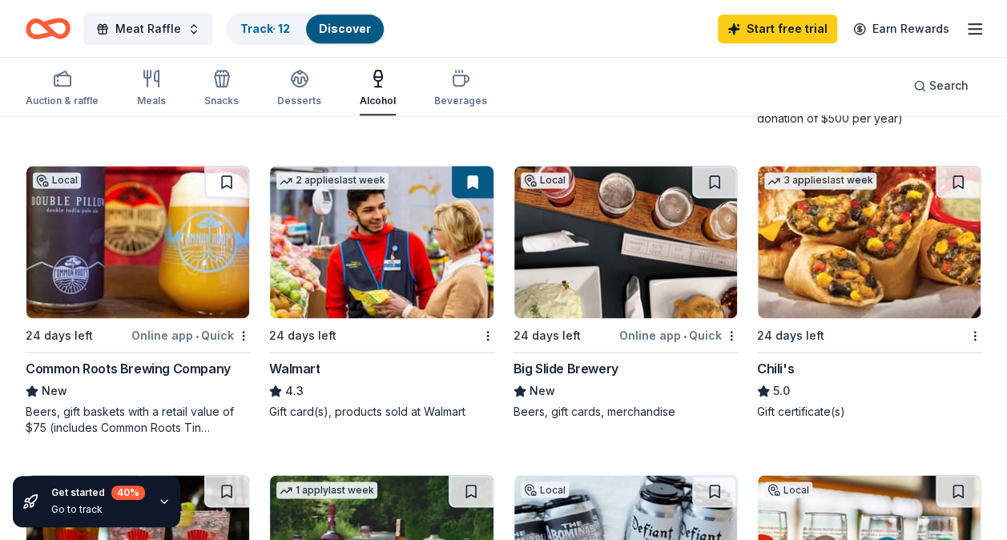
scroll to position [1024, 0]
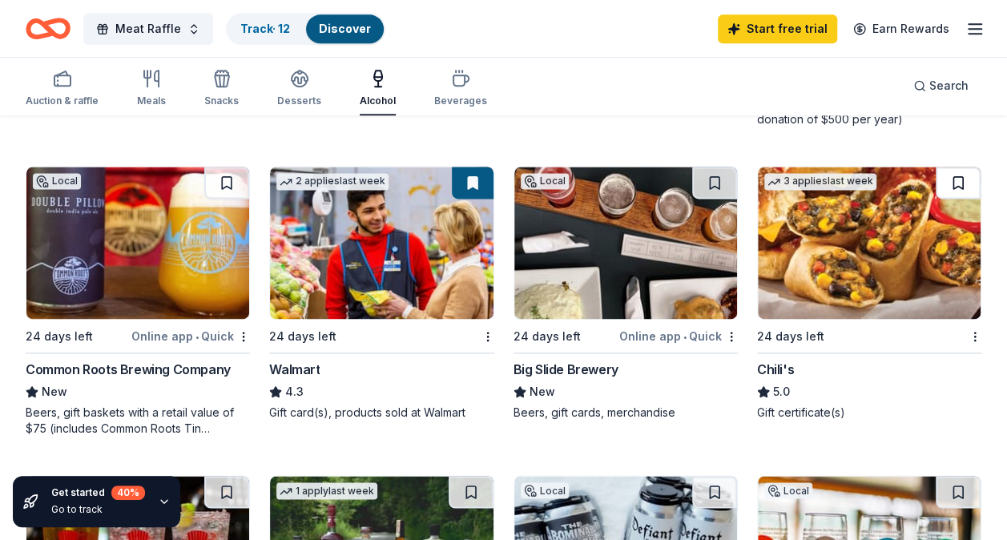
click at [941, 185] on button at bounding box center [957, 183] width 45 height 32
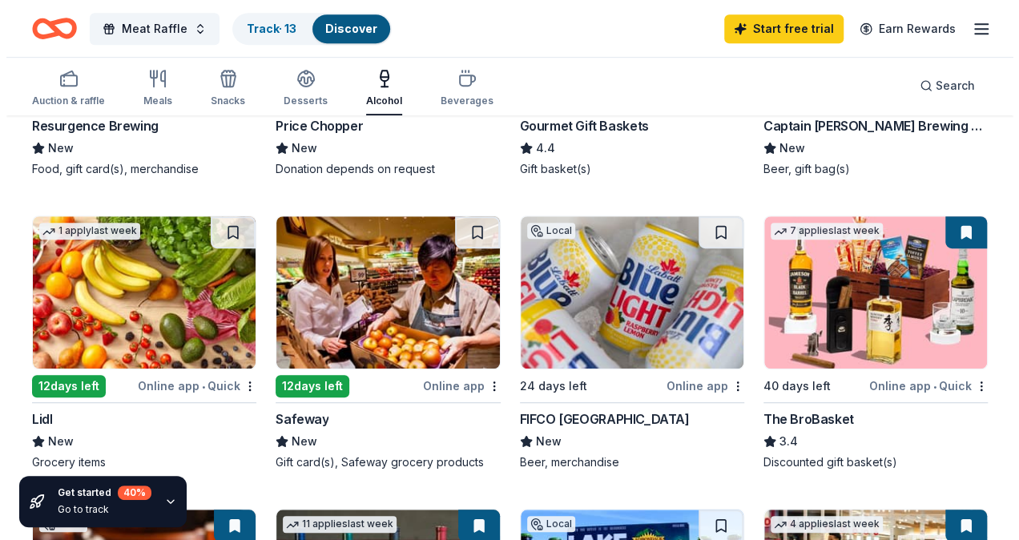
scroll to position [0, 0]
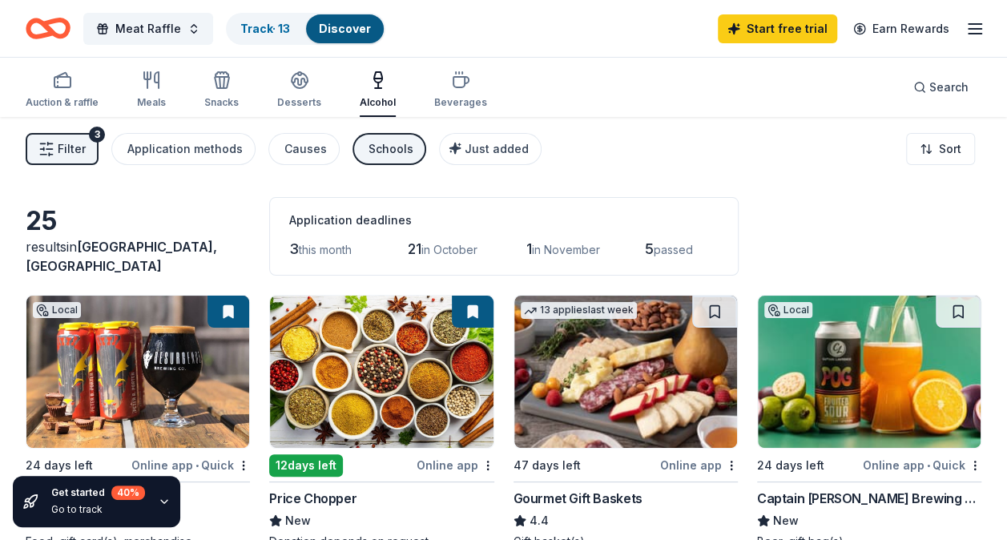
click at [88, 147] on button "Filter 3" at bounding box center [62, 149] width 73 height 32
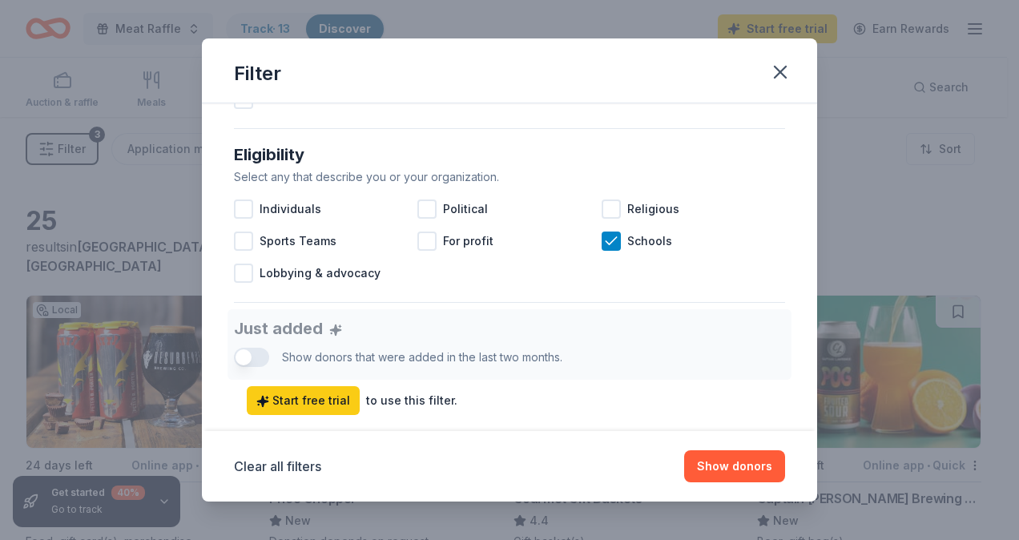
scroll to position [437, 0]
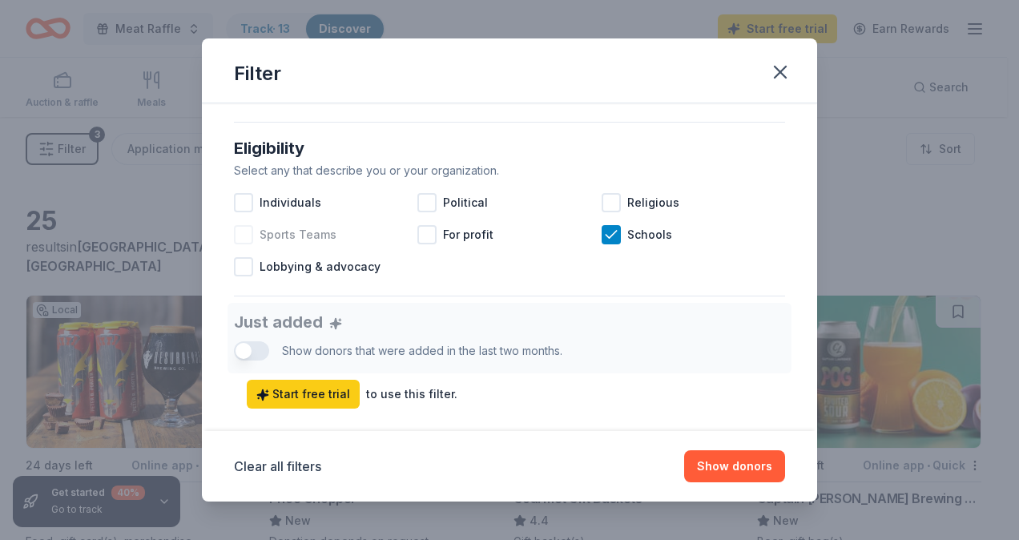
click at [251, 239] on div at bounding box center [243, 234] width 19 height 19
click at [605, 234] on icon at bounding box center [610, 234] width 10 height 7
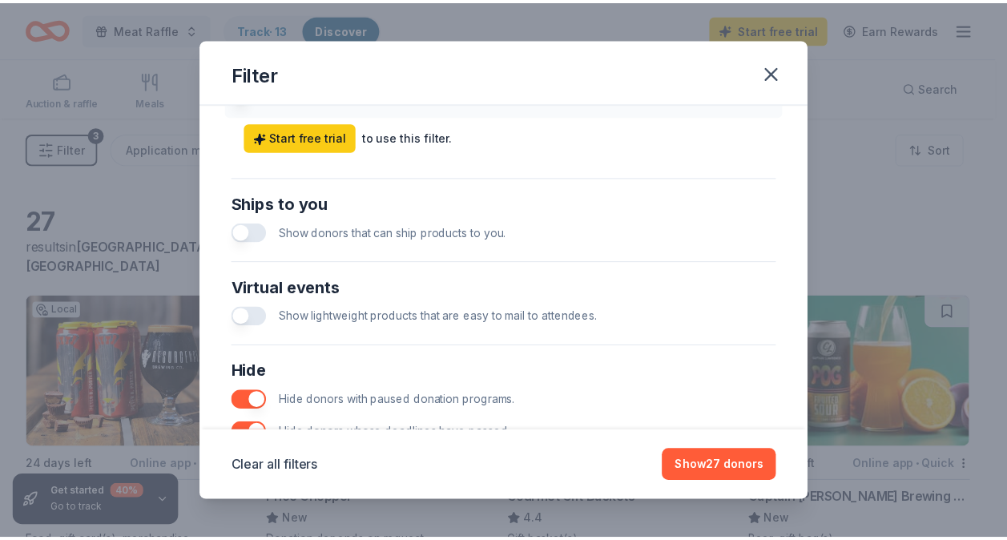
scroll to position [834, 0]
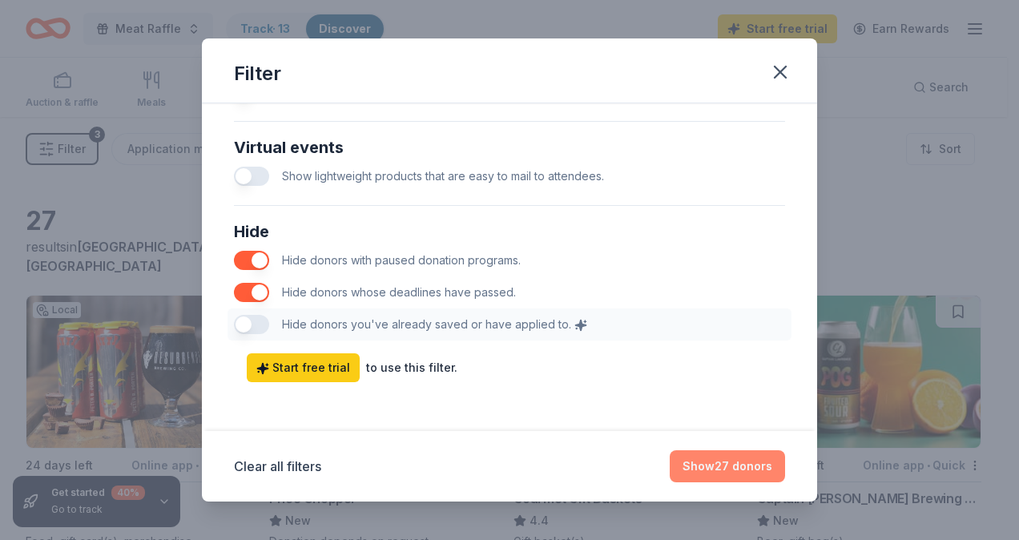
click at [738, 462] on button "Show 27 donors" at bounding box center [726, 466] width 115 height 32
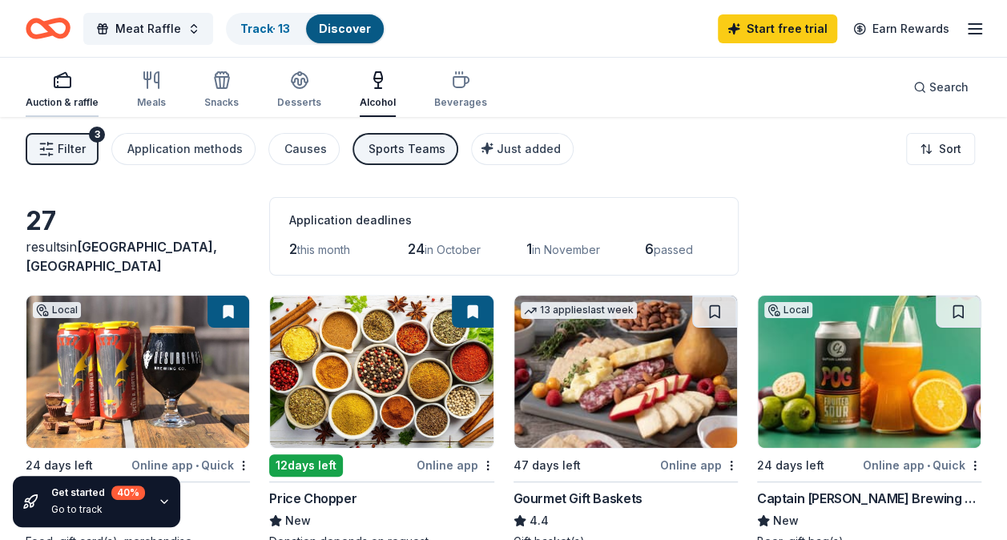
click at [78, 98] on div "Auction & raffle" at bounding box center [62, 102] width 73 height 13
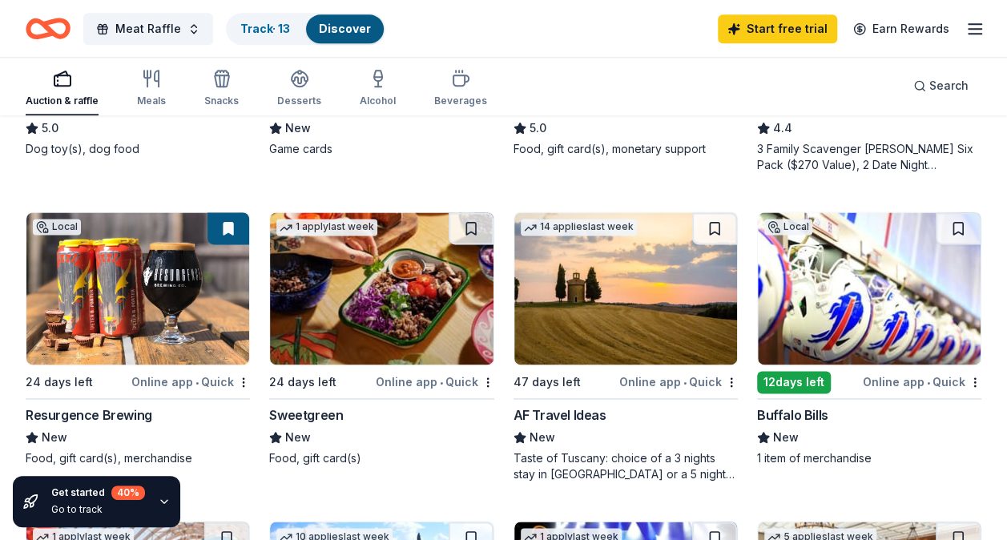
scroll to position [995, 0]
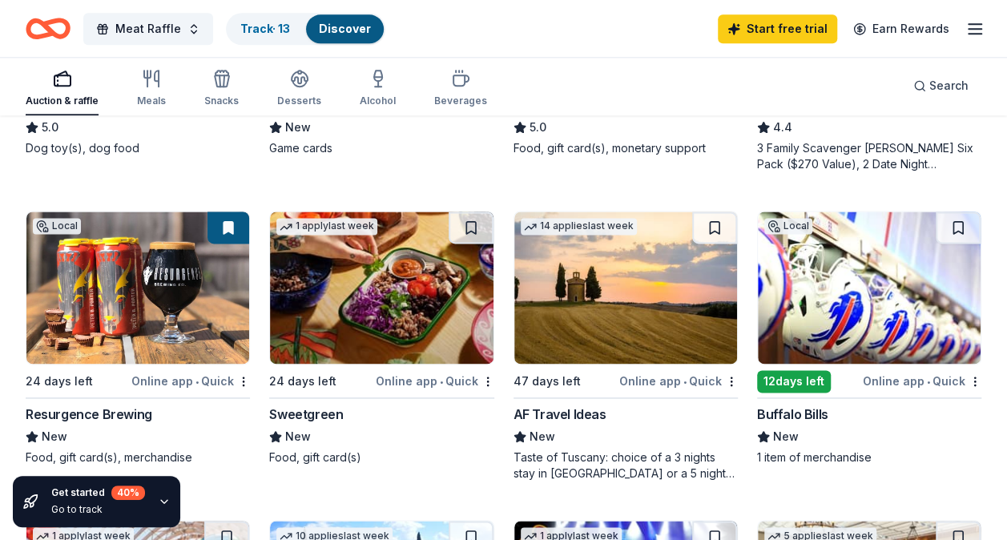
click at [854, 312] on img at bounding box center [869, 287] width 223 height 152
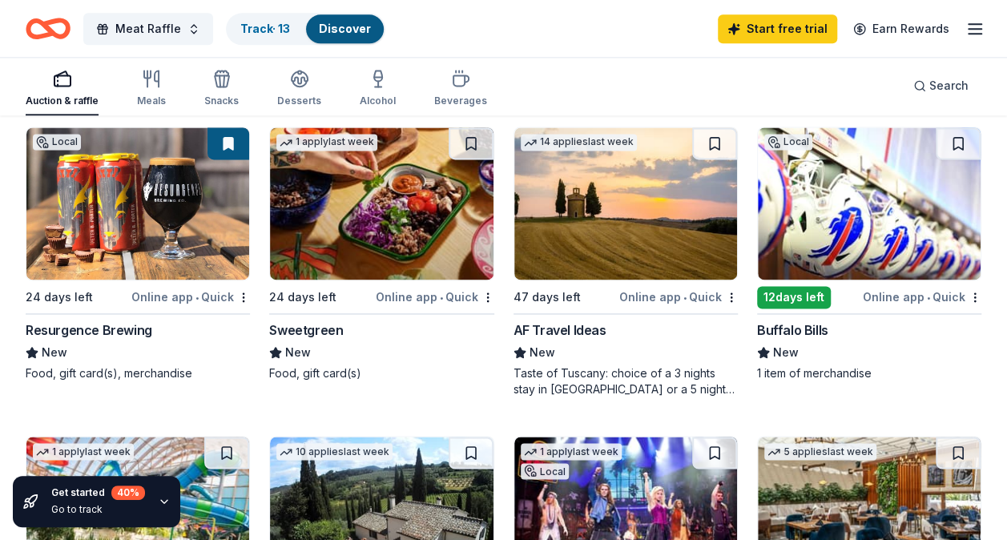
scroll to position [1081, 0]
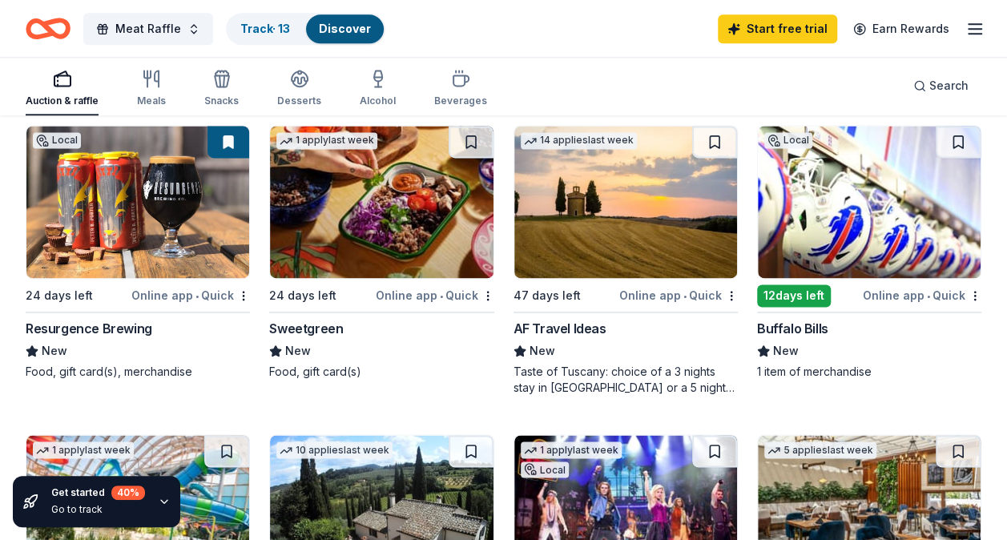
click at [480, 356] on div "New" at bounding box center [381, 350] width 224 height 19
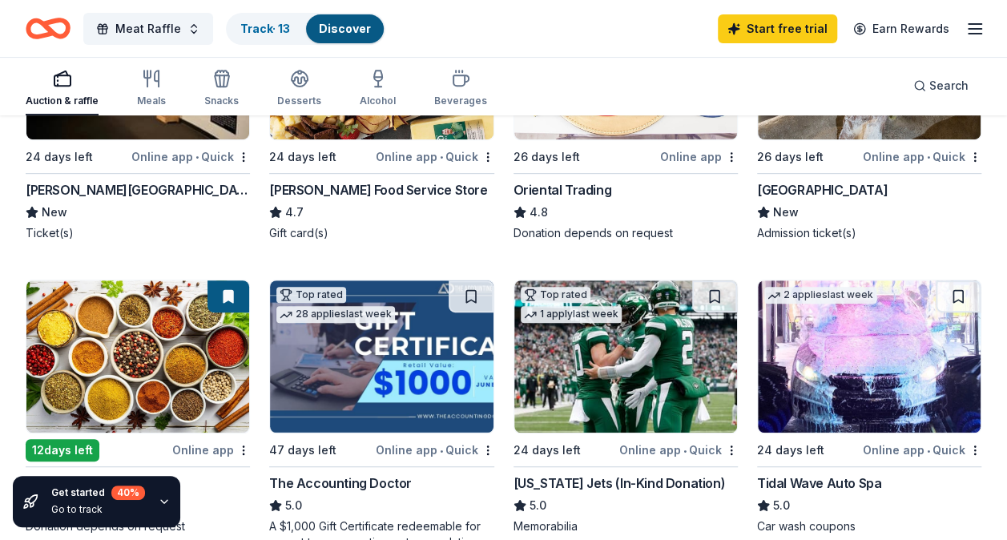
scroll to position [0, 0]
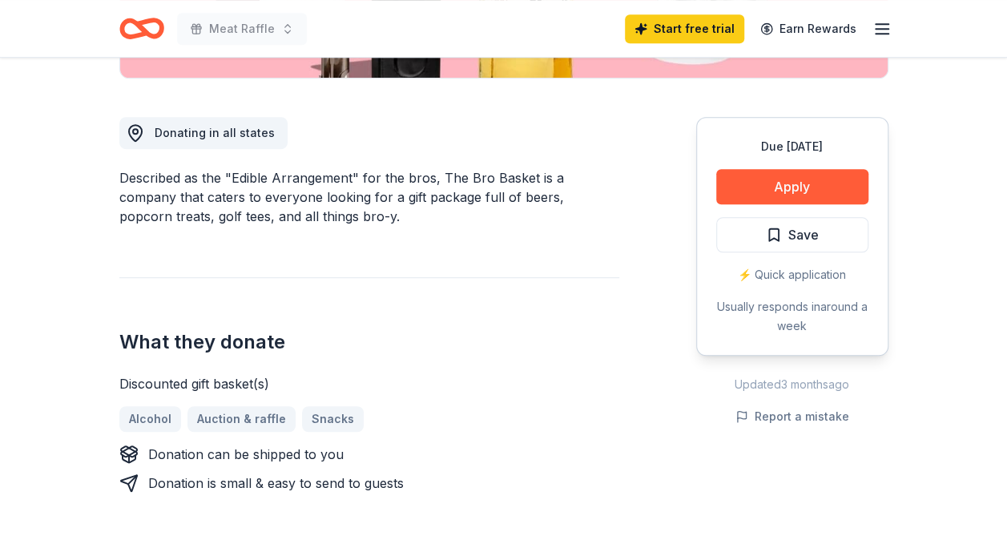
scroll to position [422, 0]
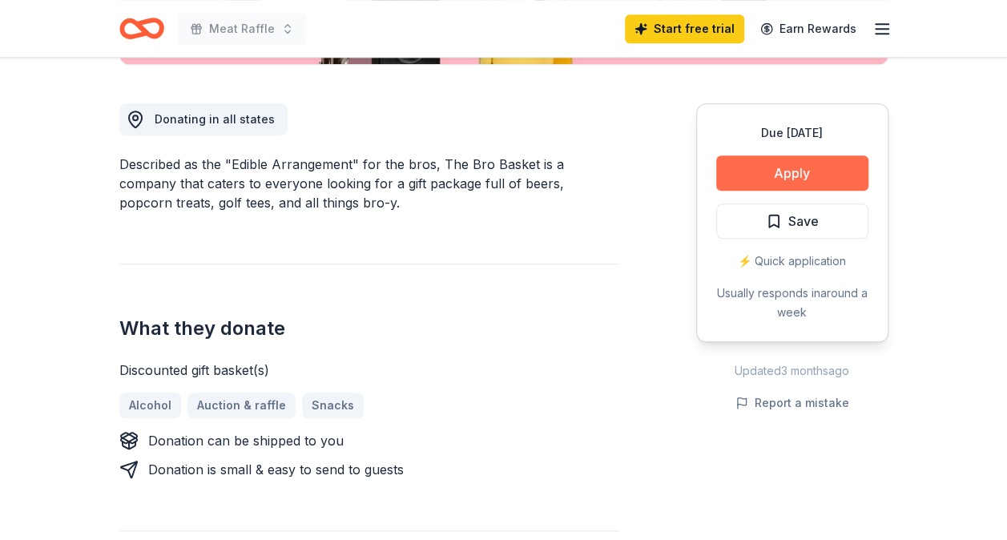
click at [775, 175] on button "Apply" at bounding box center [792, 172] width 152 height 35
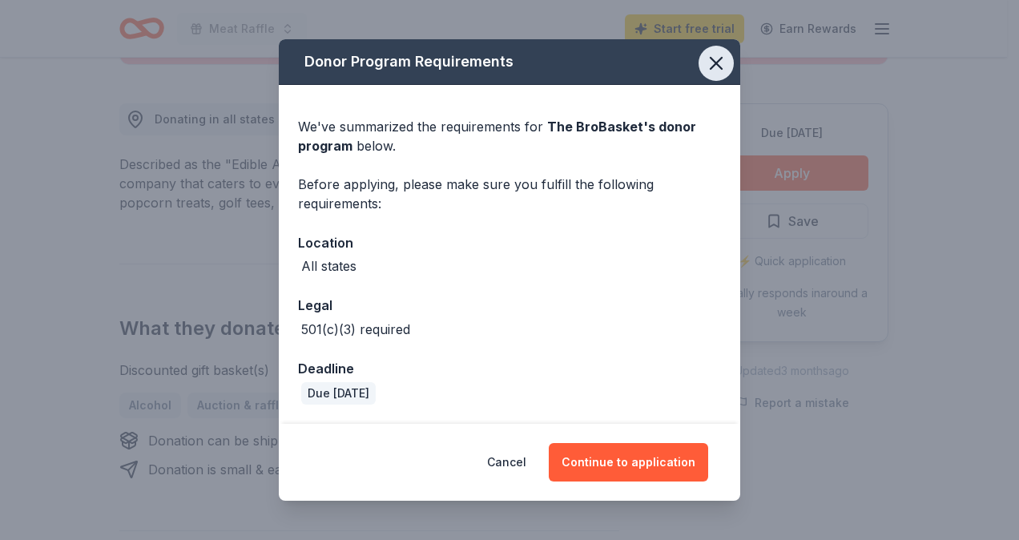
click at [717, 64] on icon "button" at bounding box center [715, 63] width 11 height 11
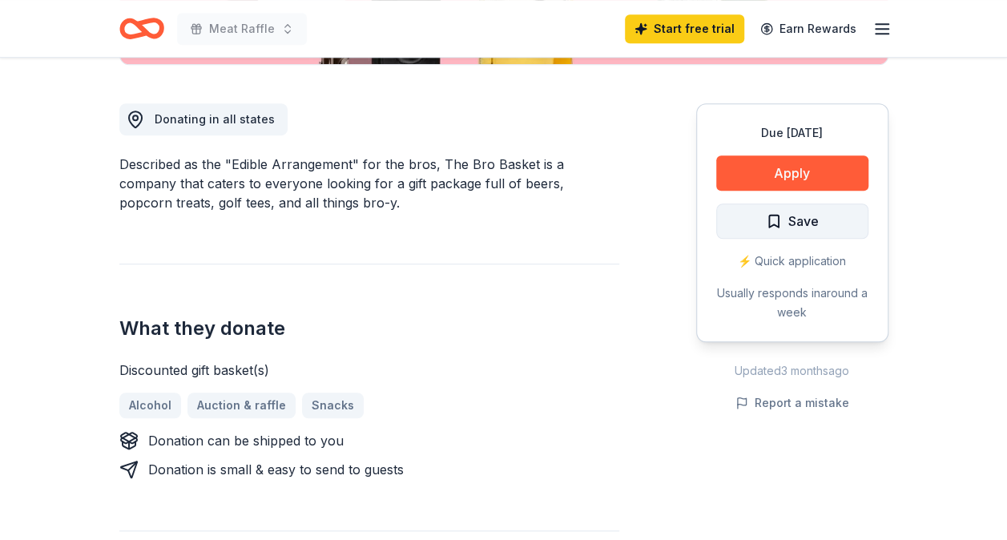
click at [768, 221] on span "Save" at bounding box center [792, 221] width 53 height 21
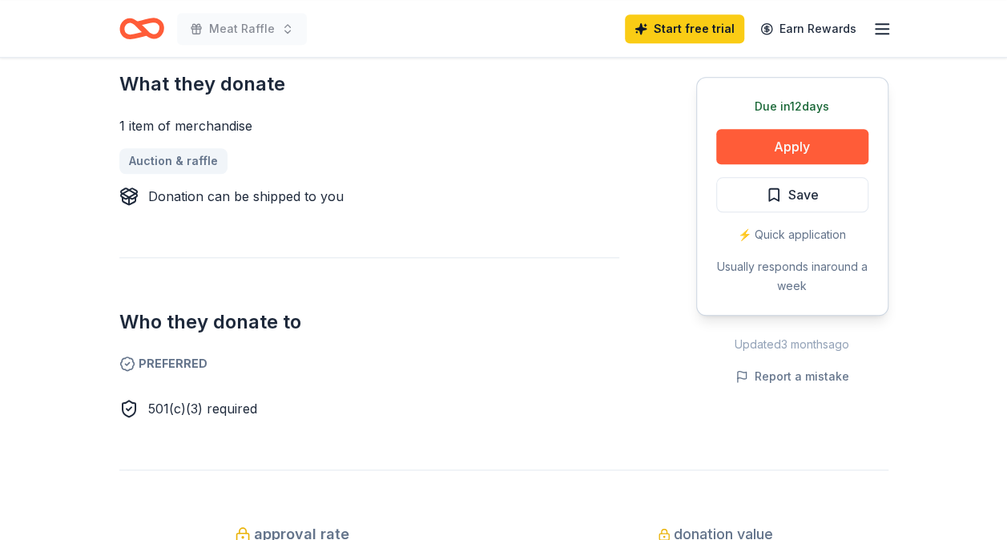
scroll to position [686, 0]
